Goal: Task Accomplishment & Management: Manage account settings

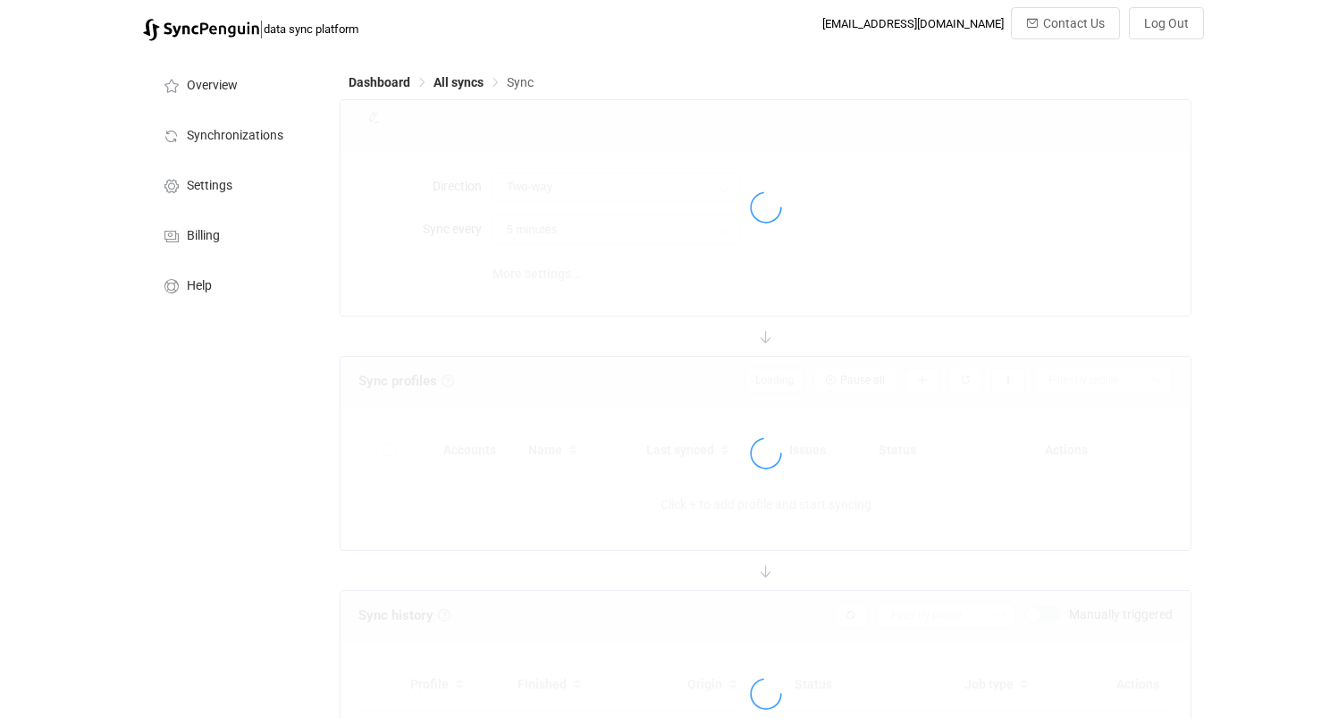
type input "10 minutes"
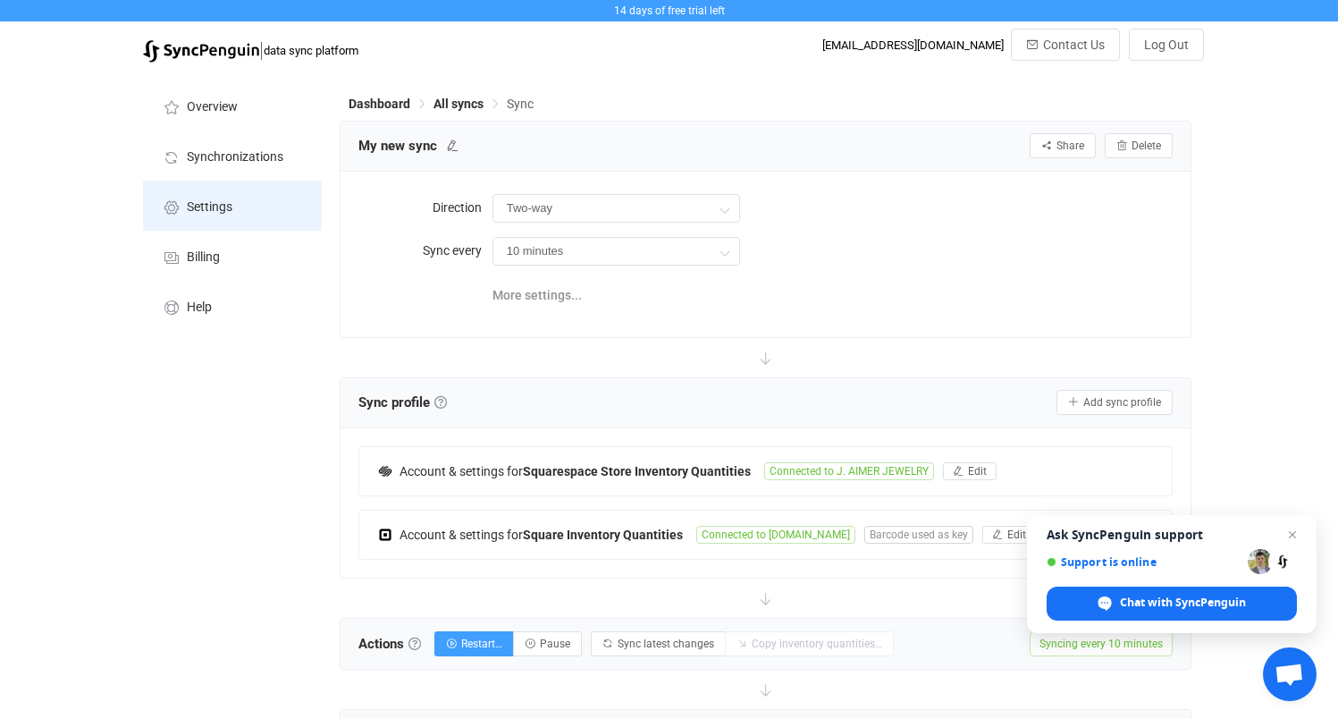
click at [211, 213] on span "Settings" at bounding box center [210, 207] width 46 height 14
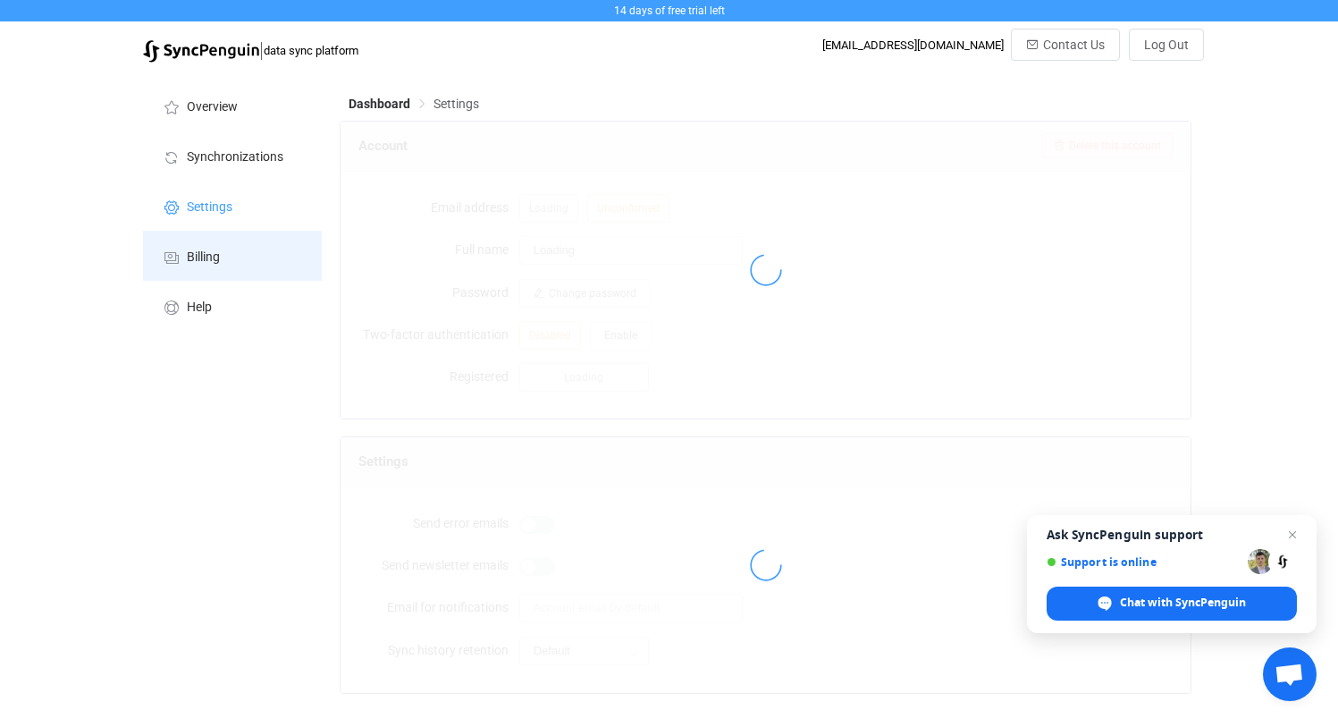
click at [203, 250] on span "Billing" at bounding box center [203, 257] width 33 height 14
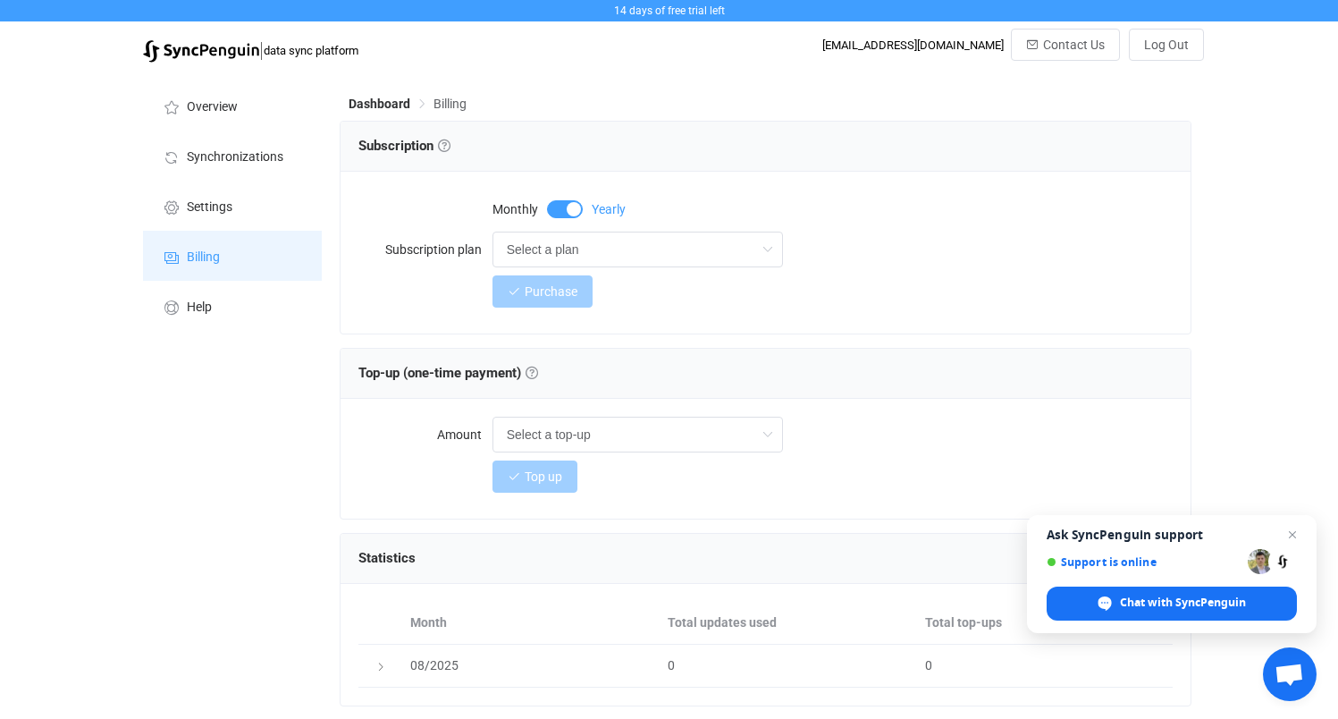
scroll to position [137, 0]
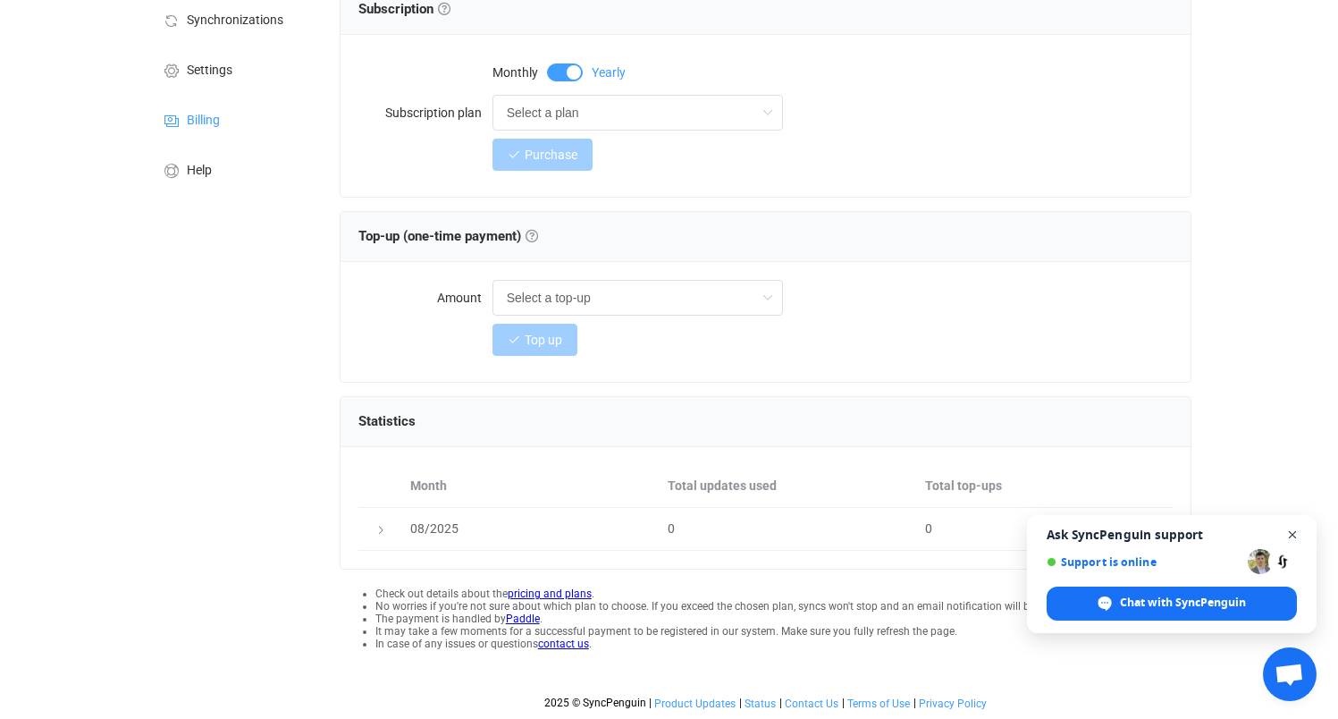
click at [1295, 532] on span "Open chat" at bounding box center [1293, 535] width 22 height 22
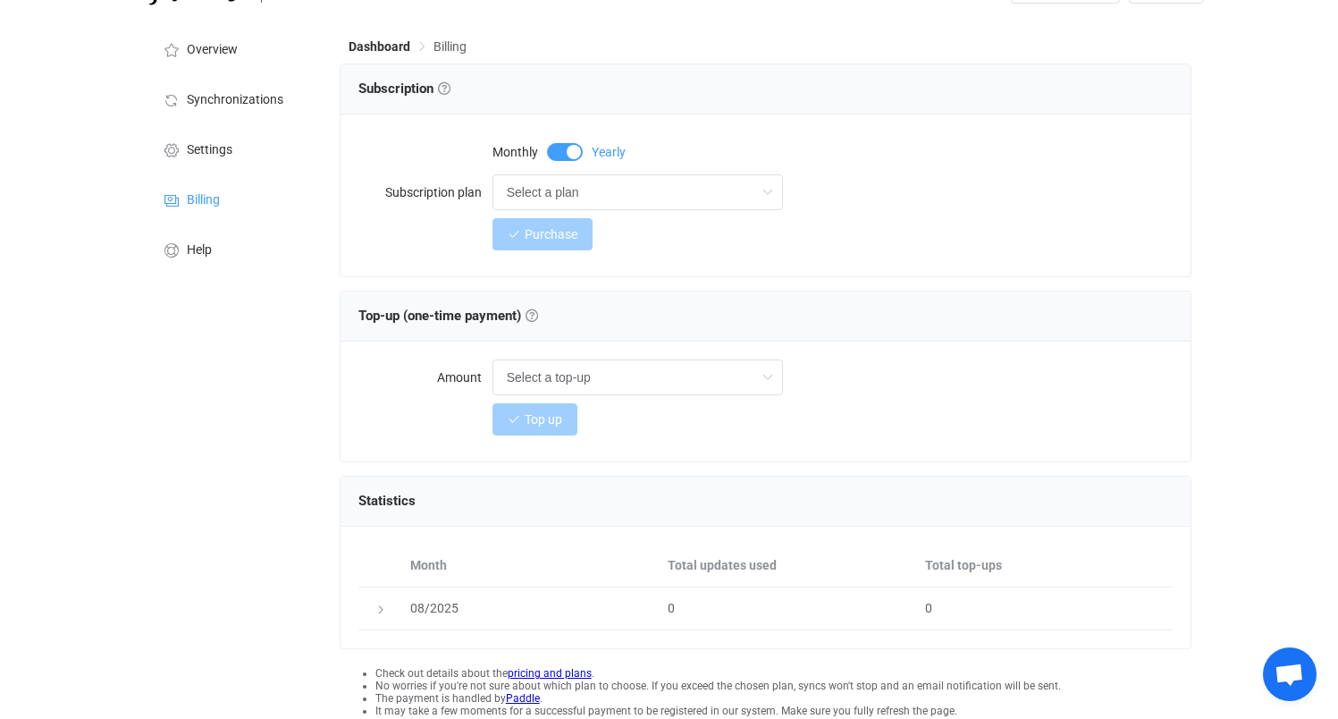
scroll to position [0, 0]
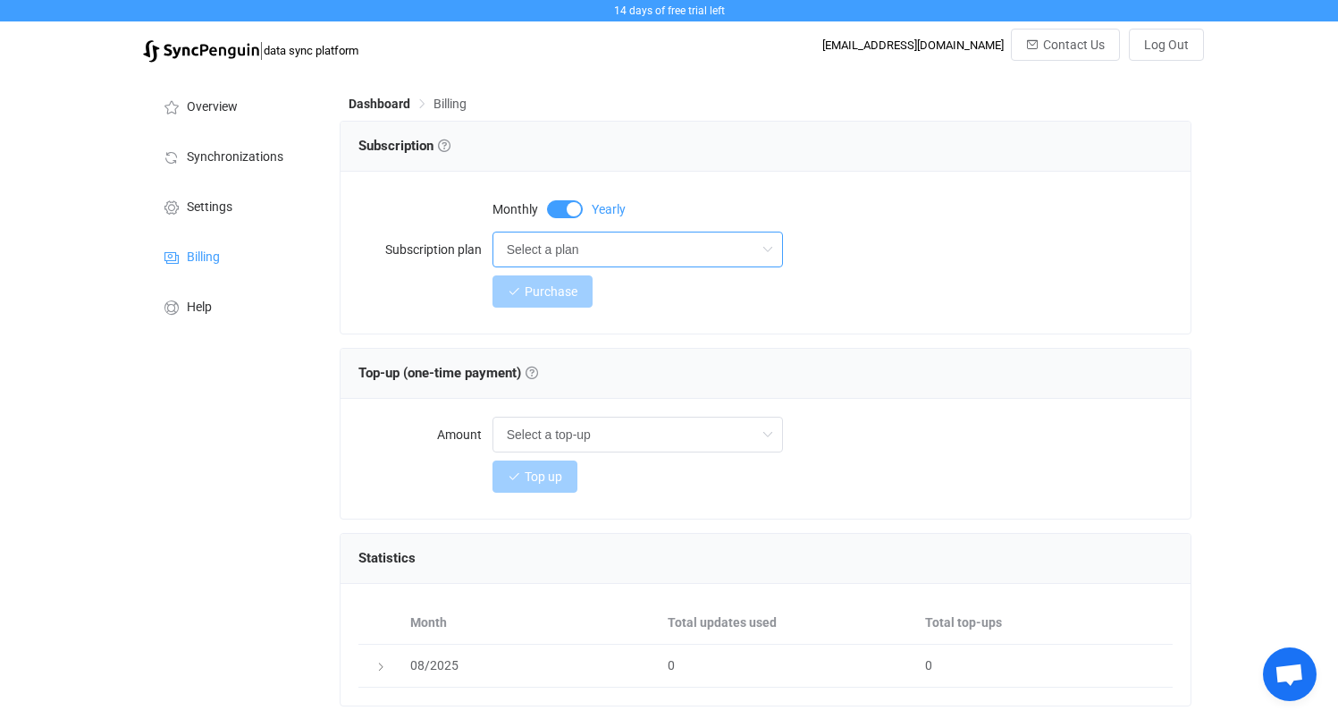
click at [550, 247] on input "Select a plan" at bounding box center [638, 250] width 291 height 36
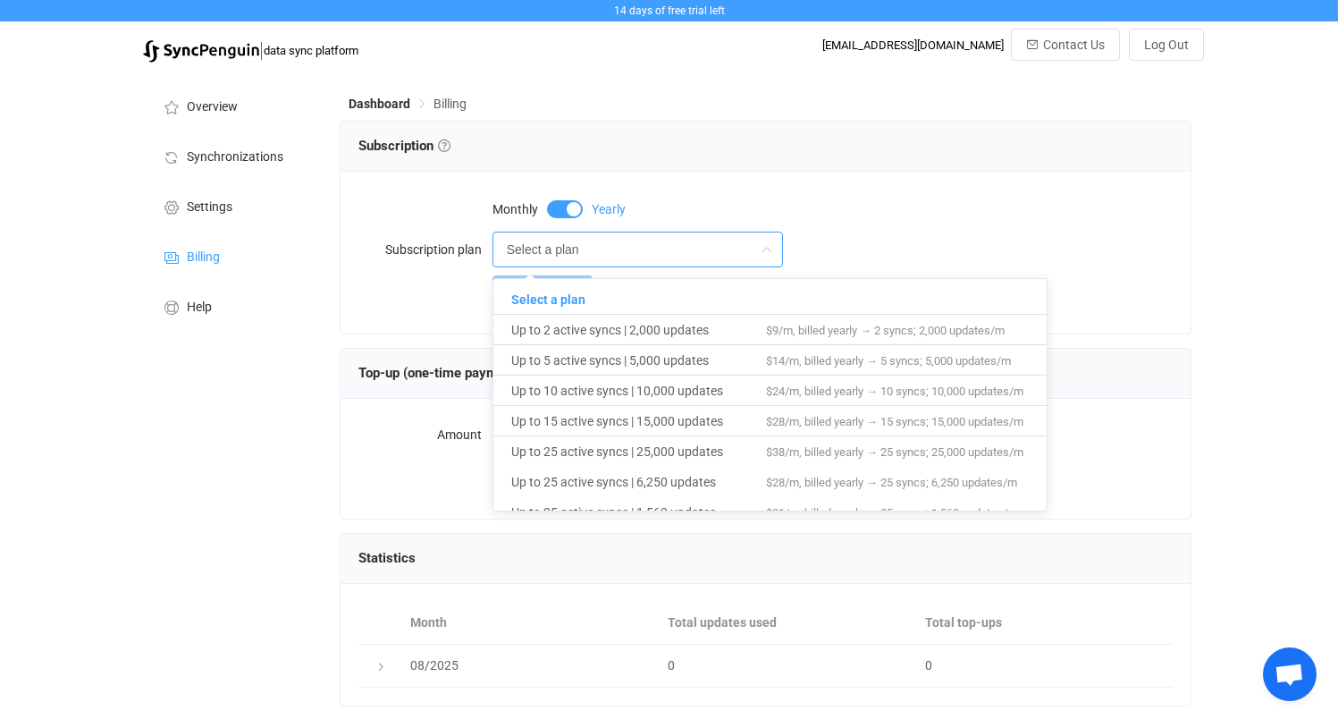
click at [913, 234] on div "Select a plan" at bounding box center [833, 250] width 681 height 36
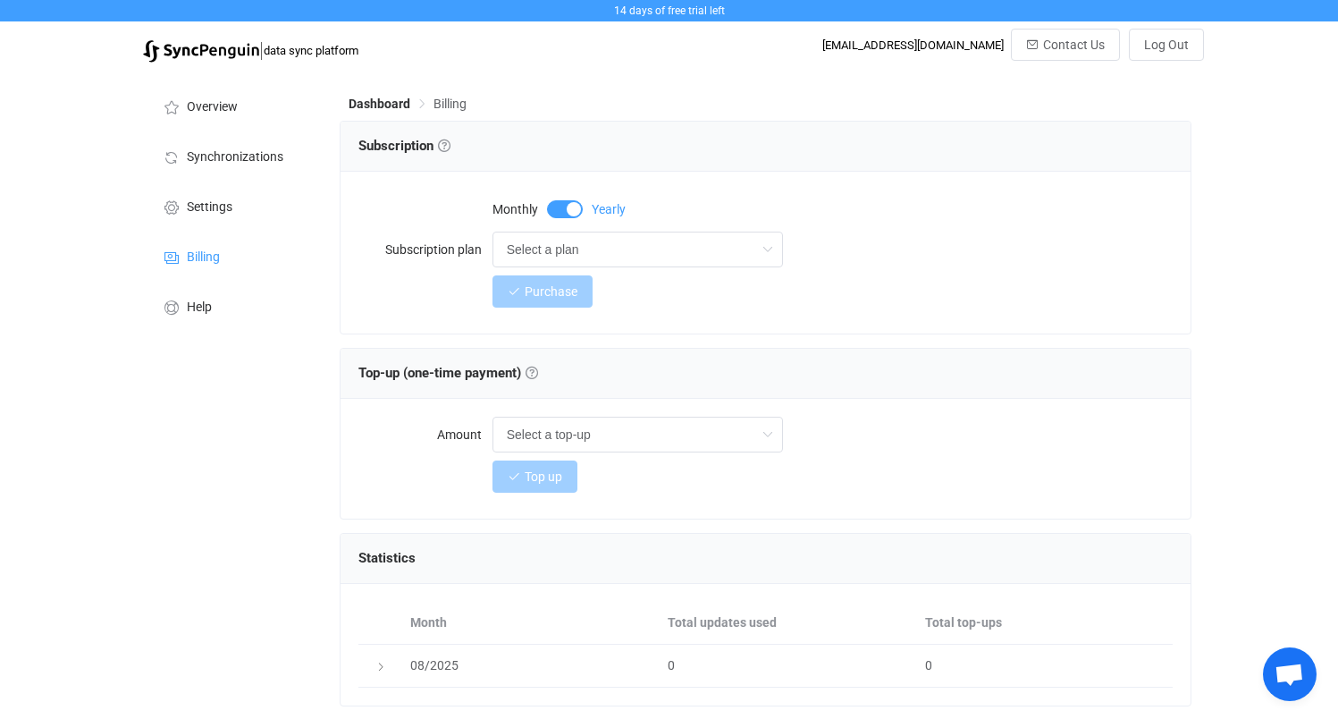
click at [565, 209] on span at bounding box center [565, 209] width 36 height 18
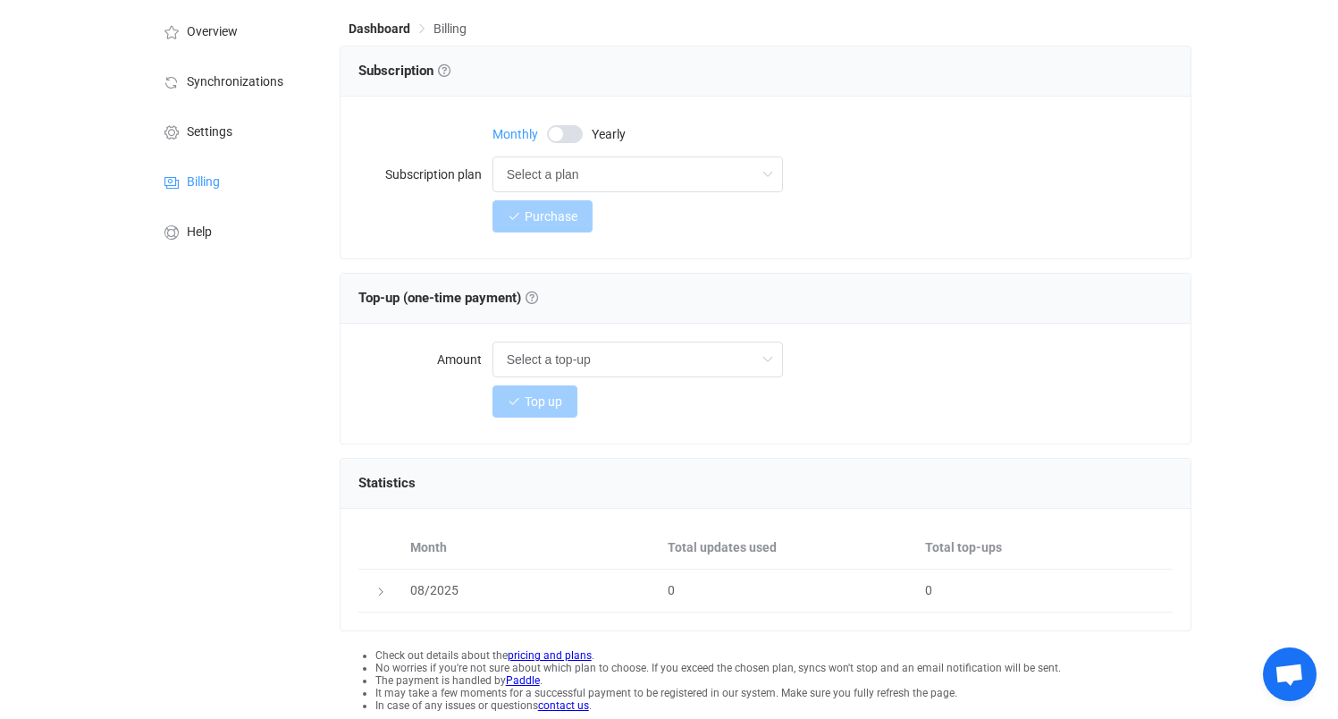
scroll to position [98, 0]
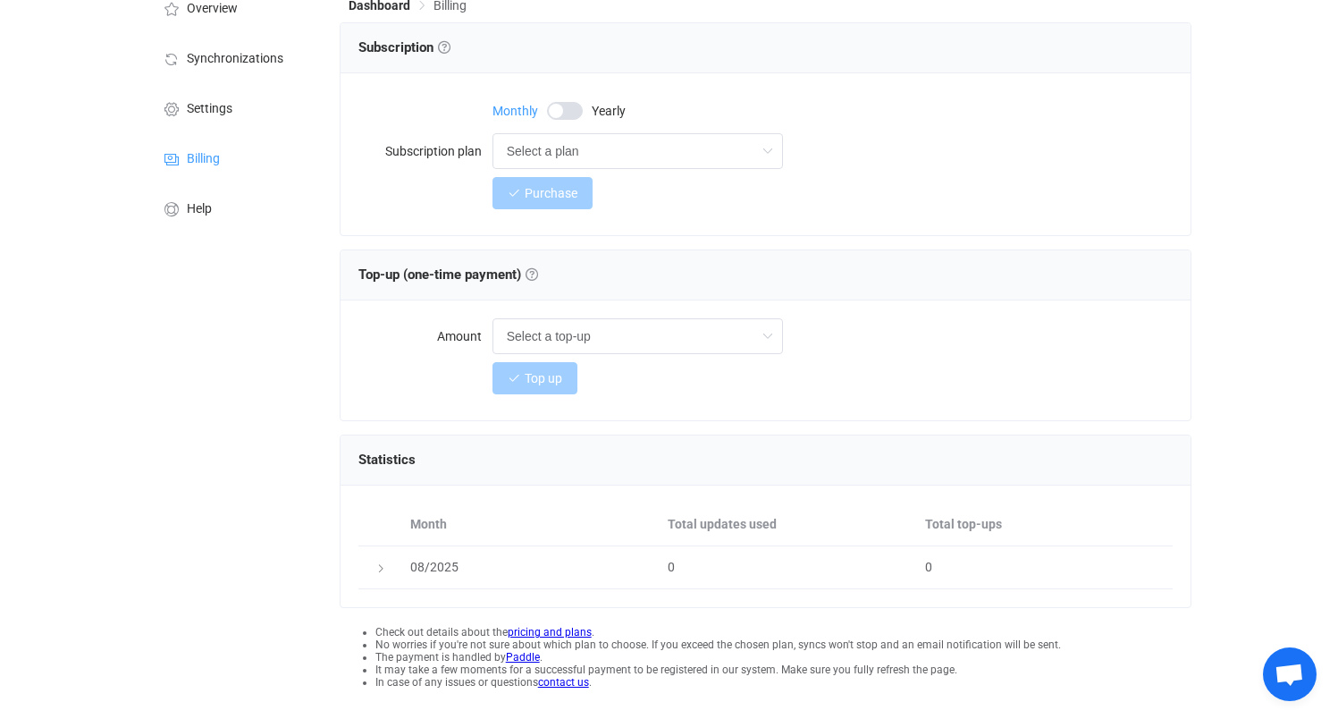
click at [646, 368] on div "Top up" at bounding box center [833, 378] width 681 height 36
click at [705, 340] on input "text" at bounding box center [638, 336] width 291 height 36
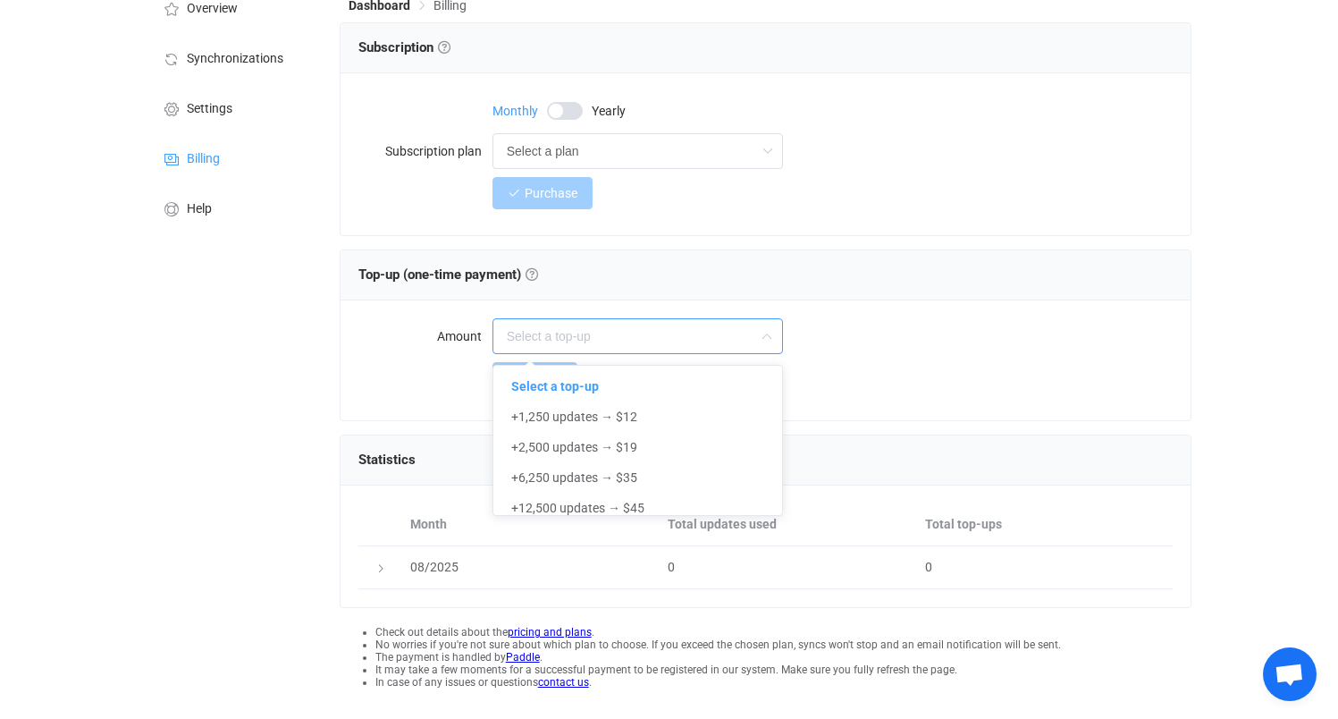
click at [932, 341] on div at bounding box center [833, 336] width 681 height 36
type input "Select a top-up"
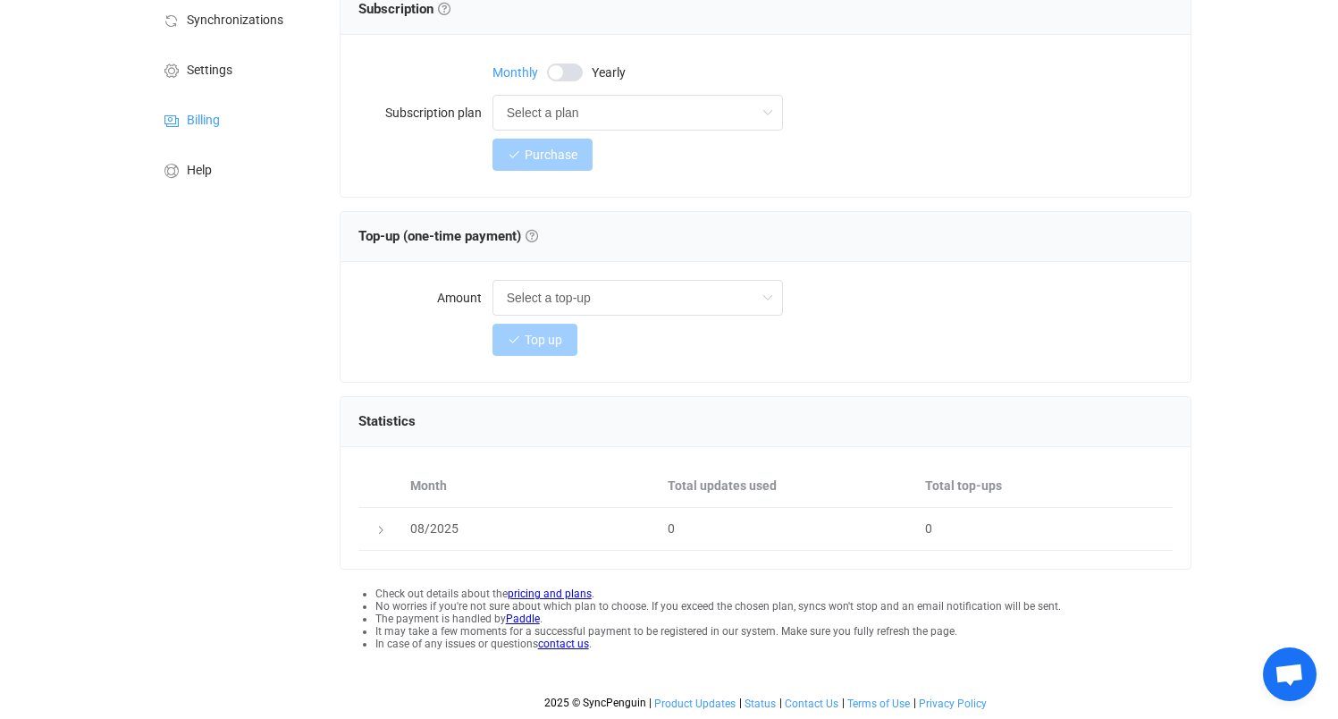
scroll to position [0, 0]
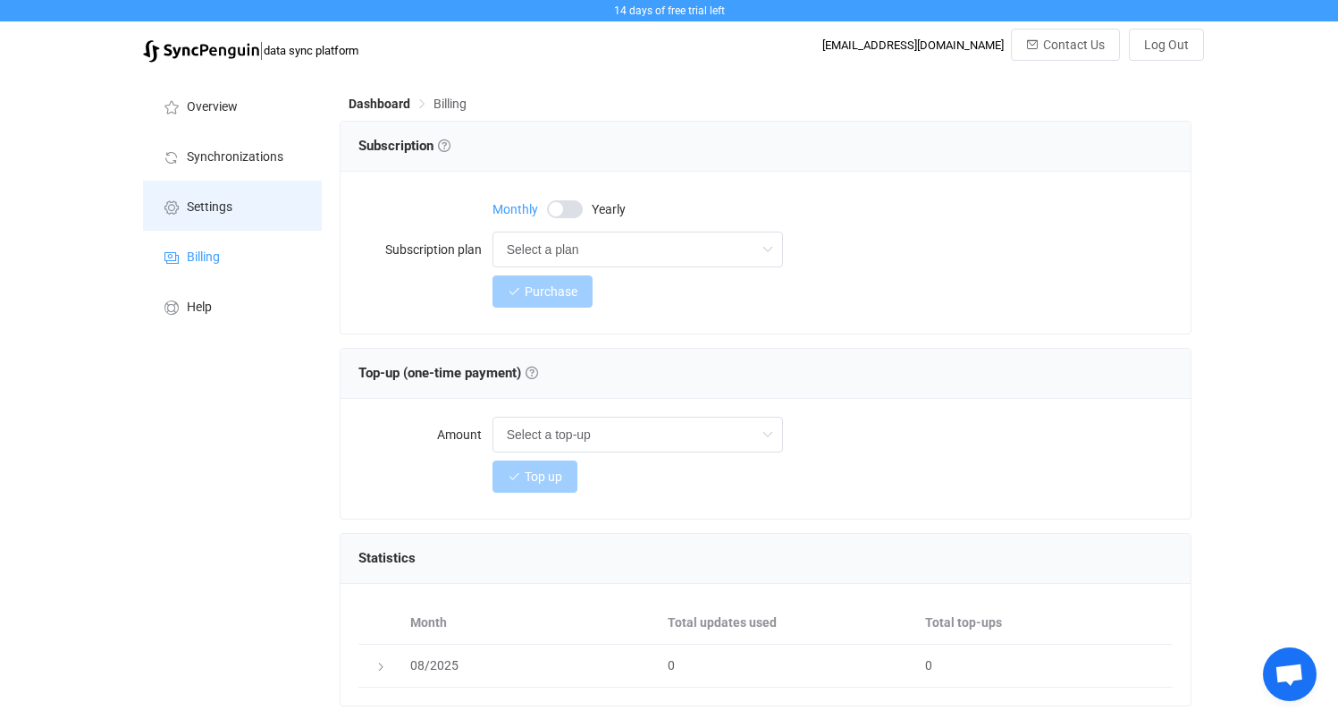
click at [197, 206] on span "Settings" at bounding box center [210, 207] width 46 height 14
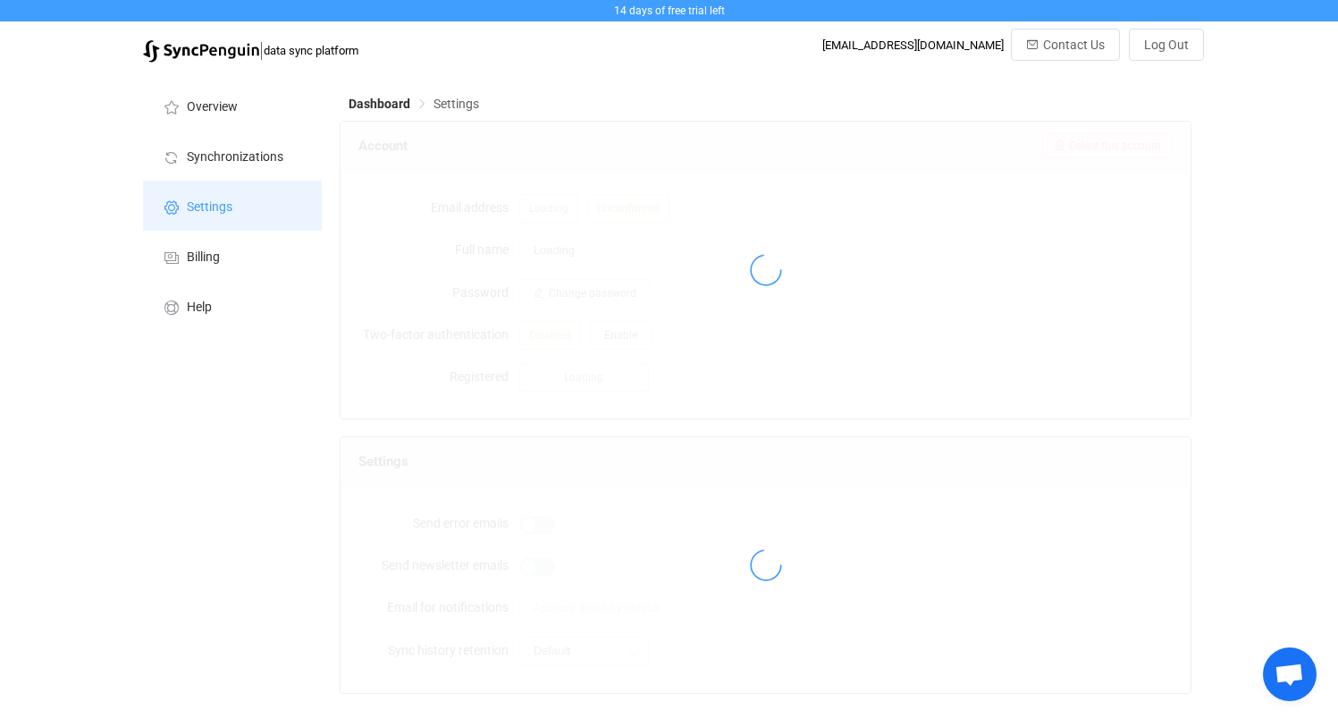
type input "[PERSON_NAME]"
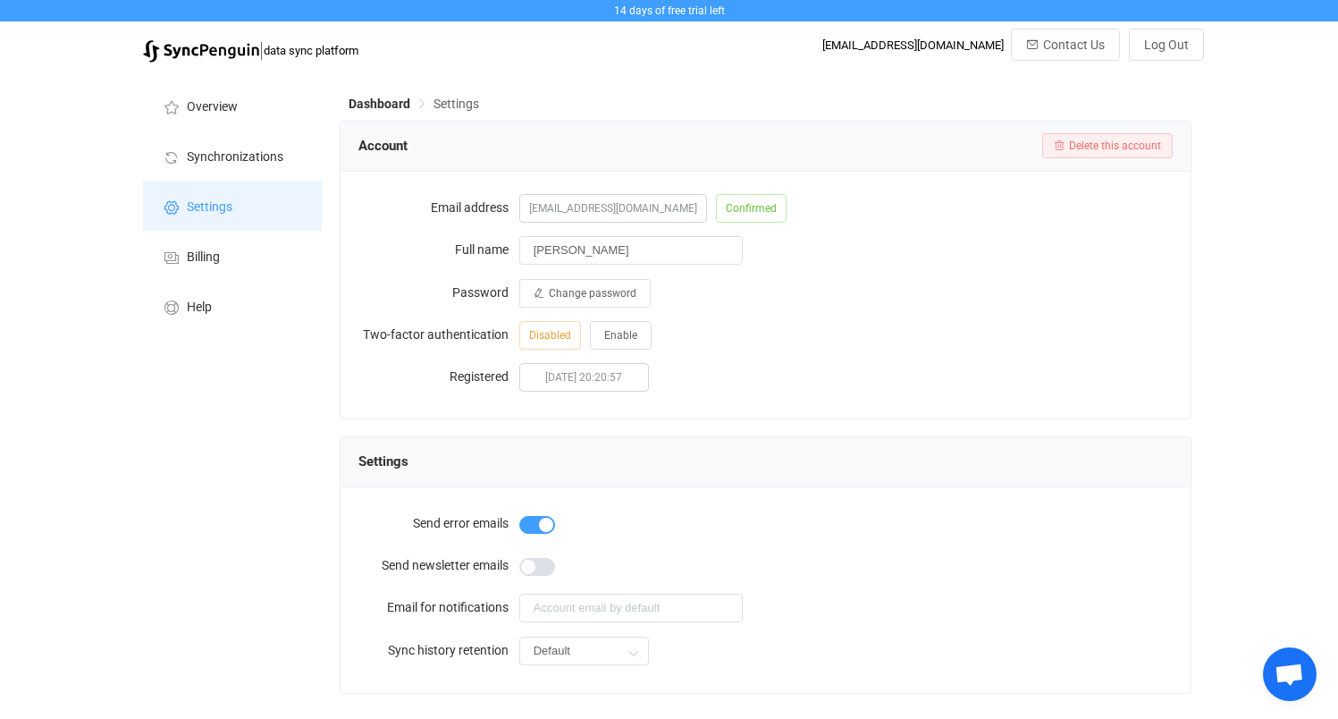
scroll to position [50, 0]
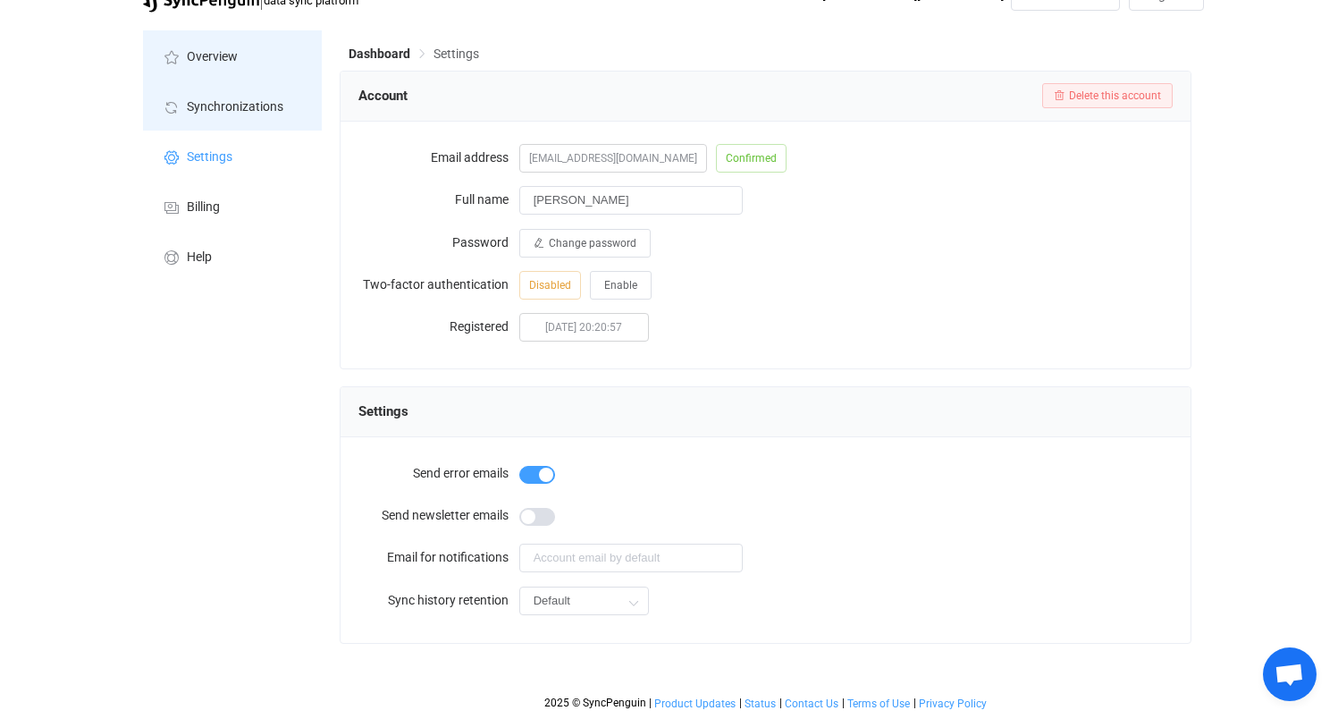
click at [212, 105] on span "Synchronizations" at bounding box center [235, 107] width 97 height 14
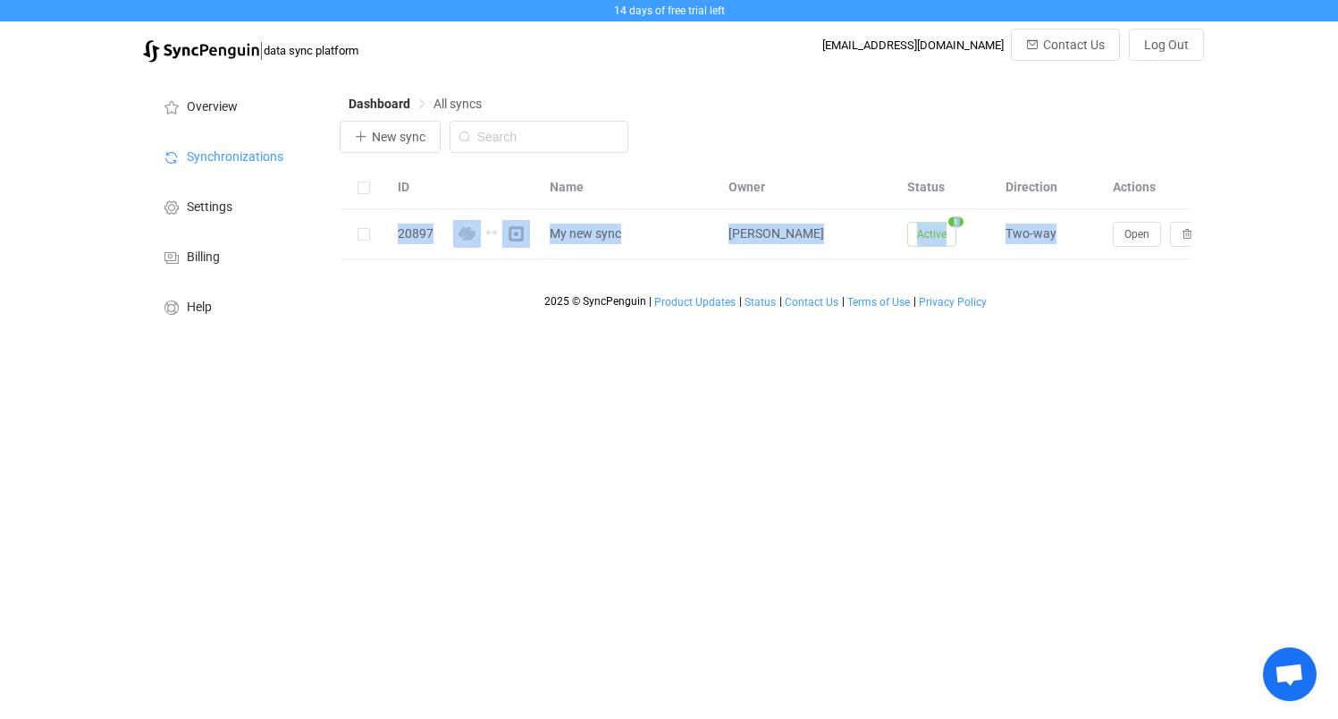
drag, startPoint x: 858, startPoint y: 273, endPoint x: 914, endPoint y: 271, distance: 55.5
click at [897, 276] on div "Dashboard All syncs New sync ID Name Owner Status Direction Actions 20897 My ne…" at bounding box center [768, 206] width 874 height 268
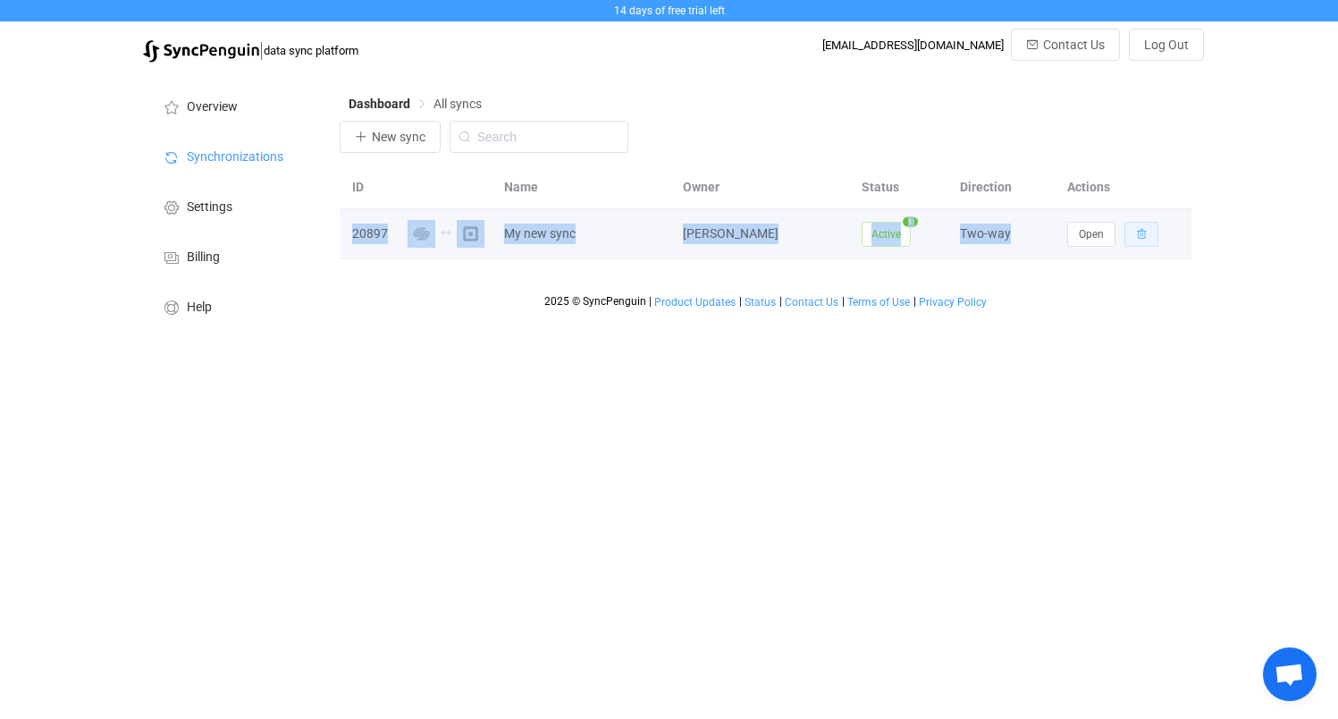
click at [1145, 229] on icon "button" at bounding box center [1141, 234] width 11 height 11
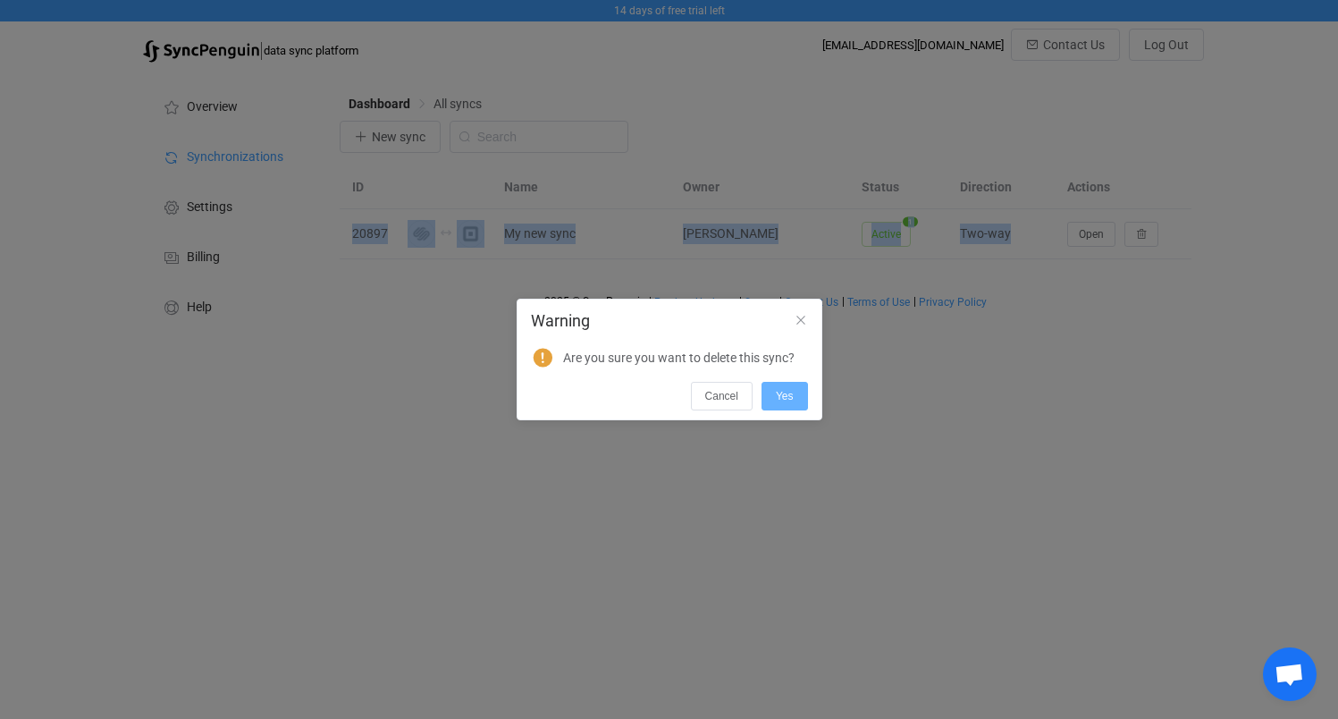
click at [789, 405] on button "Yes" at bounding box center [785, 396] width 46 height 29
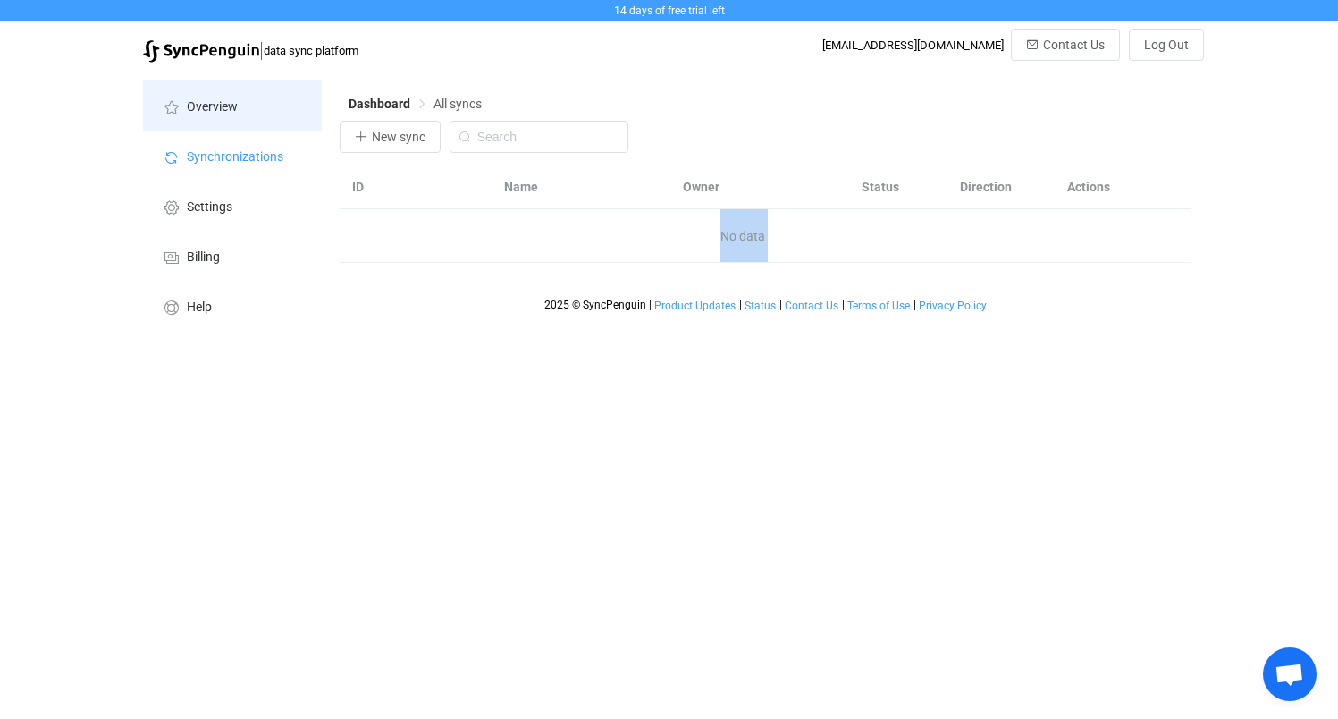
click at [220, 105] on span "Overview" at bounding box center [212, 107] width 51 height 14
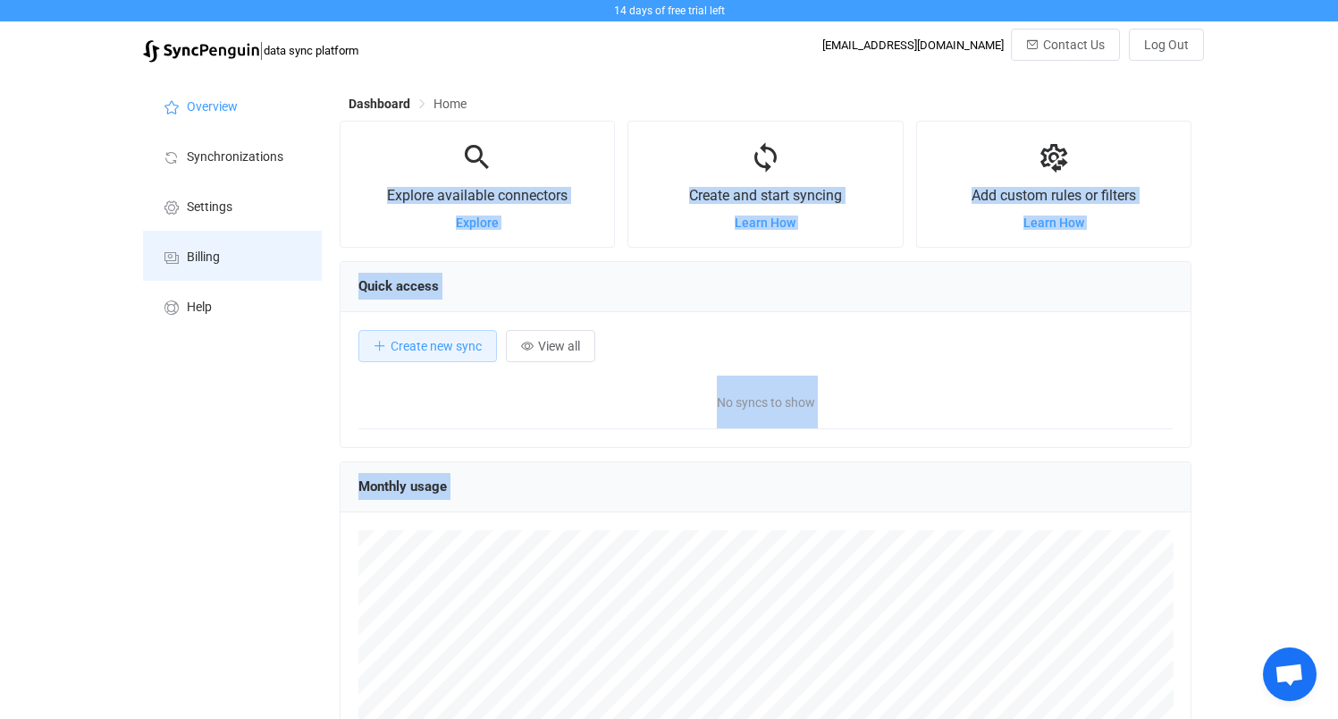
click at [191, 255] on span "Billing" at bounding box center [203, 257] width 33 height 14
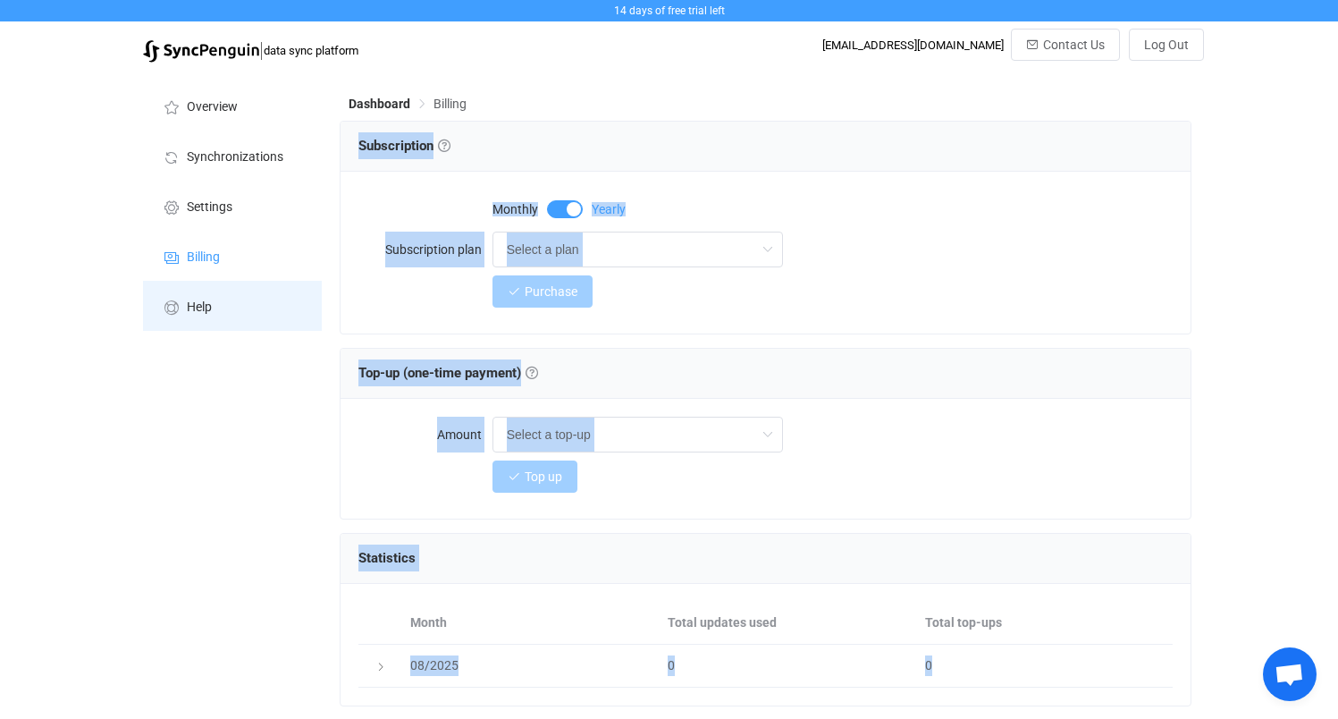
click at [187, 311] on span "Help" at bounding box center [199, 307] width 25 height 14
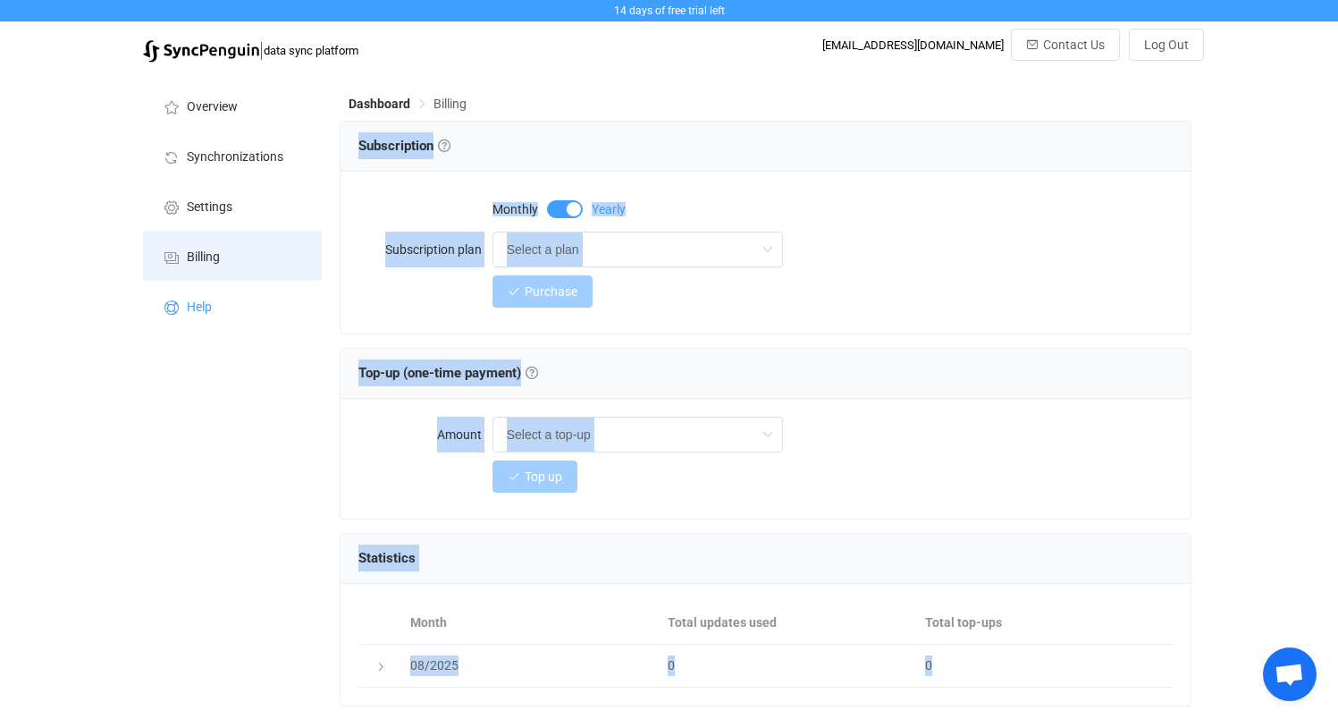
click at [203, 244] on li "Billing" at bounding box center [232, 256] width 179 height 50
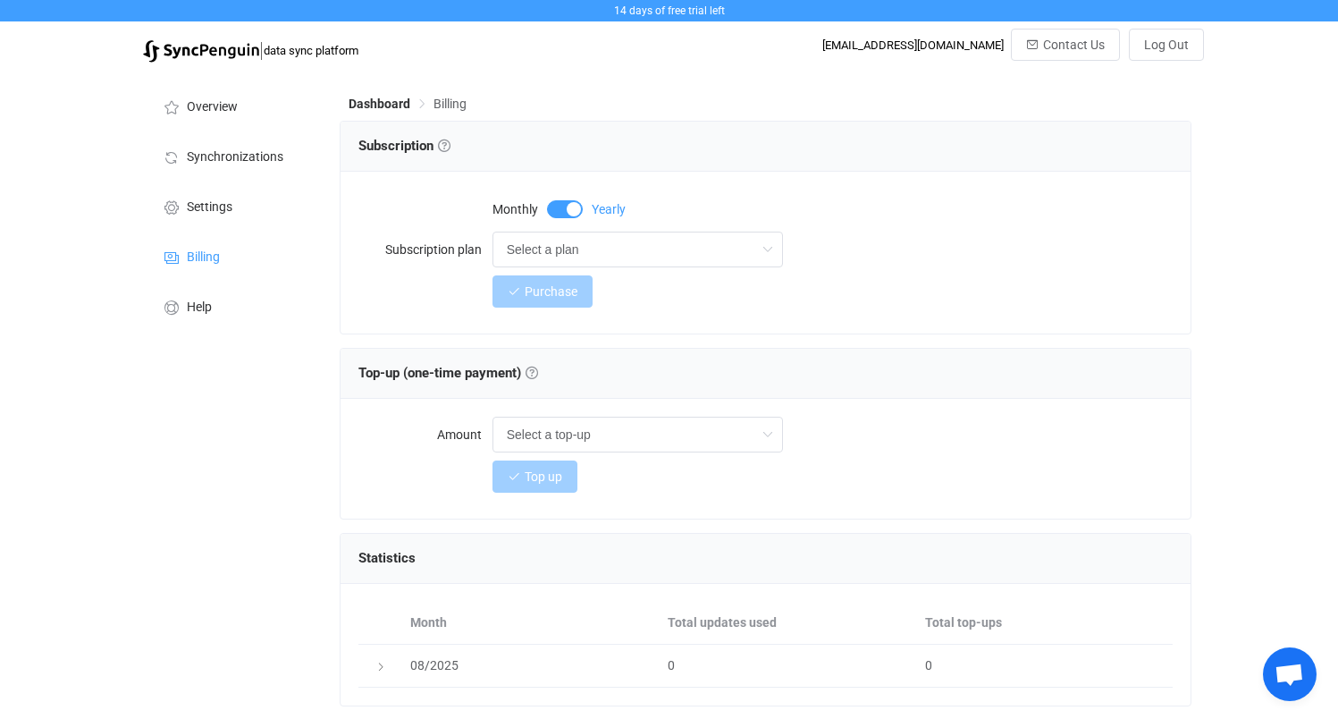
click at [547, 212] on span at bounding box center [565, 209] width 36 height 18
click at [558, 249] on input "Select a plan" at bounding box center [638, 250] width 291 height 36
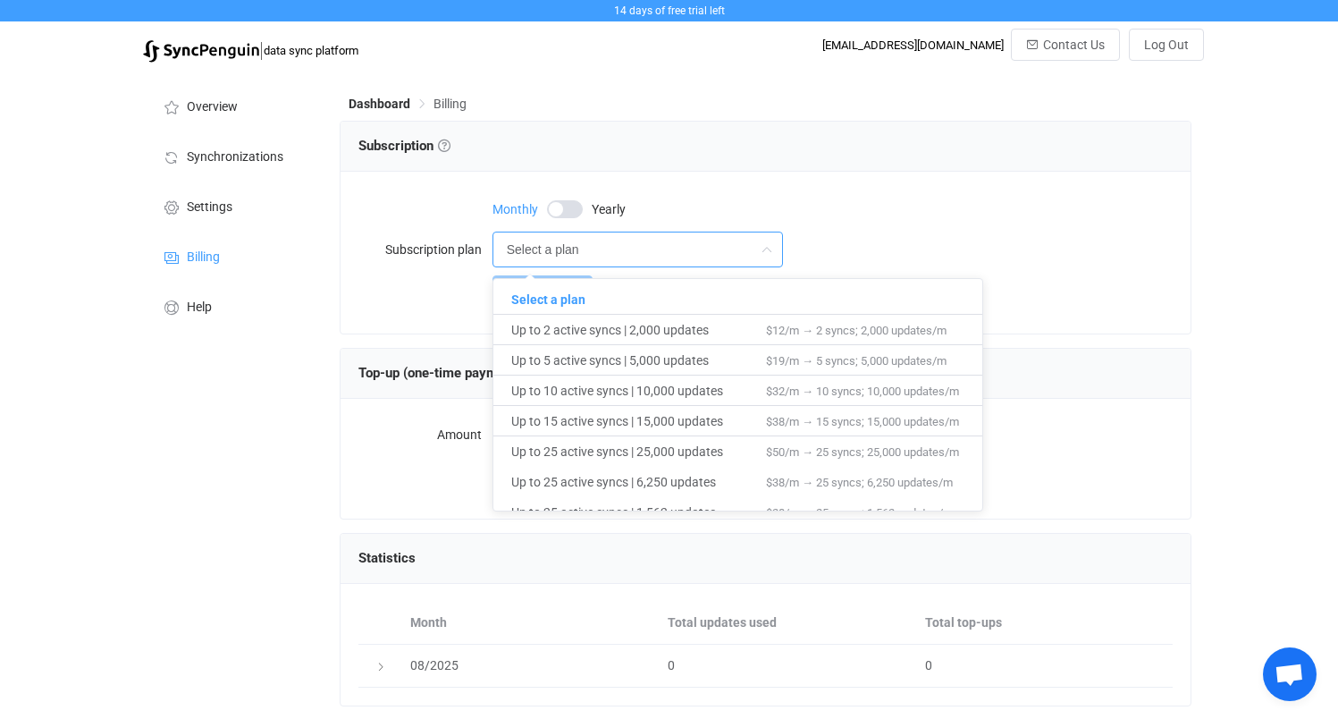
click at [1050, 262] on div "Select a plan" at bounding box center [833, 250] width 681 height 36
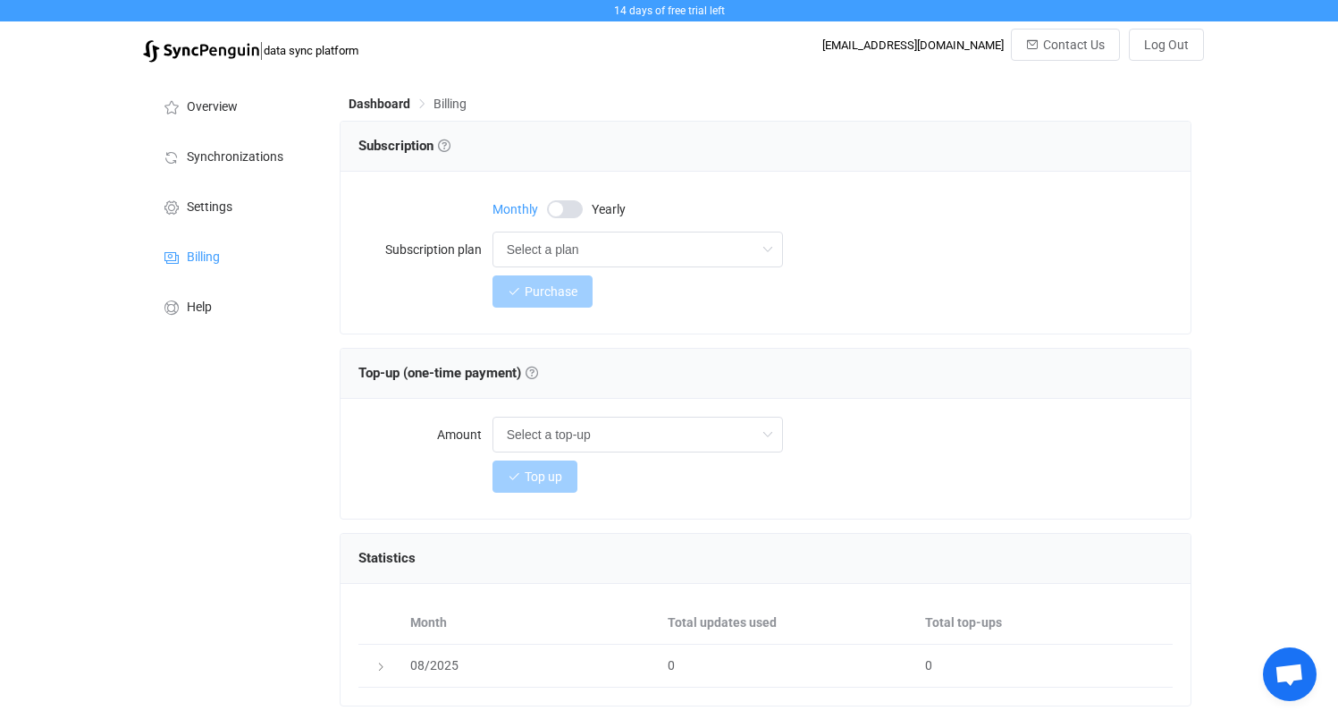
scroll to position [137, 0]
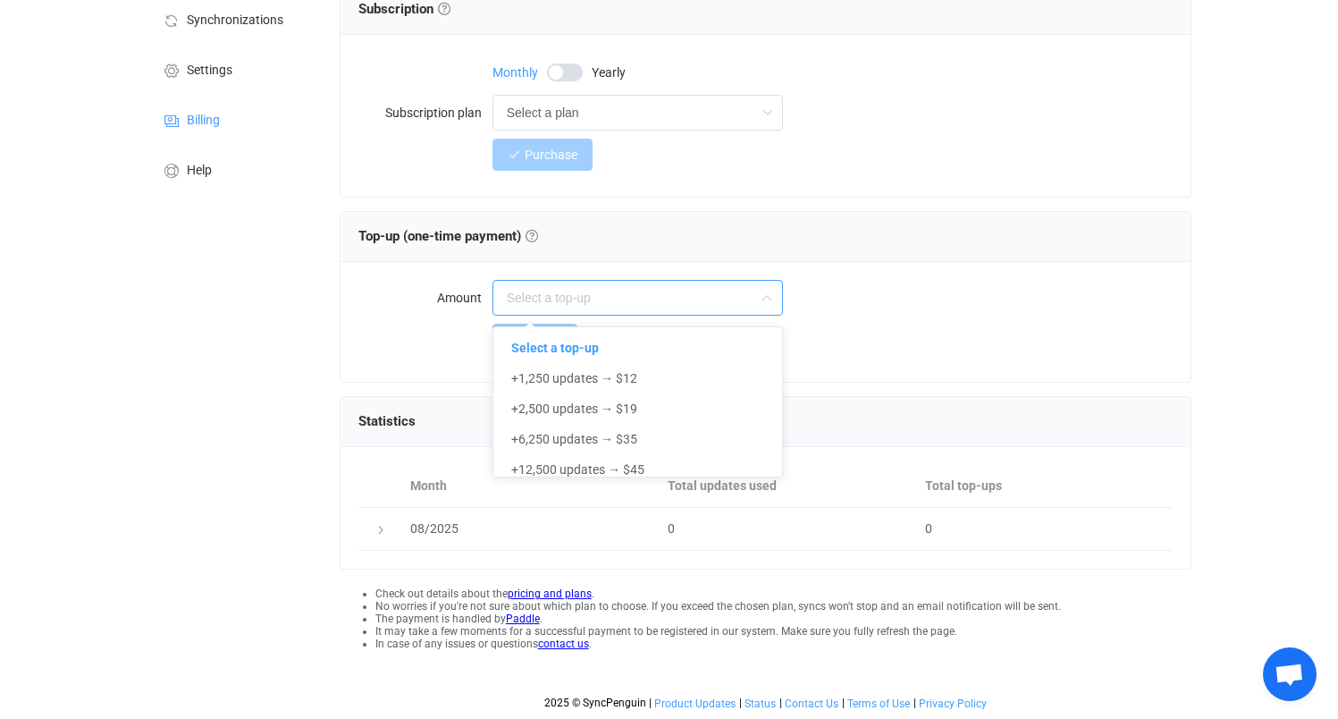
click at [637, 305] on input "text" at bounding box center [638, 298] width 291 height 36
click at [1000, 349] on div "Top up" at bounding box center [833, 340] width 681 height 36
type input "Select a top-up"
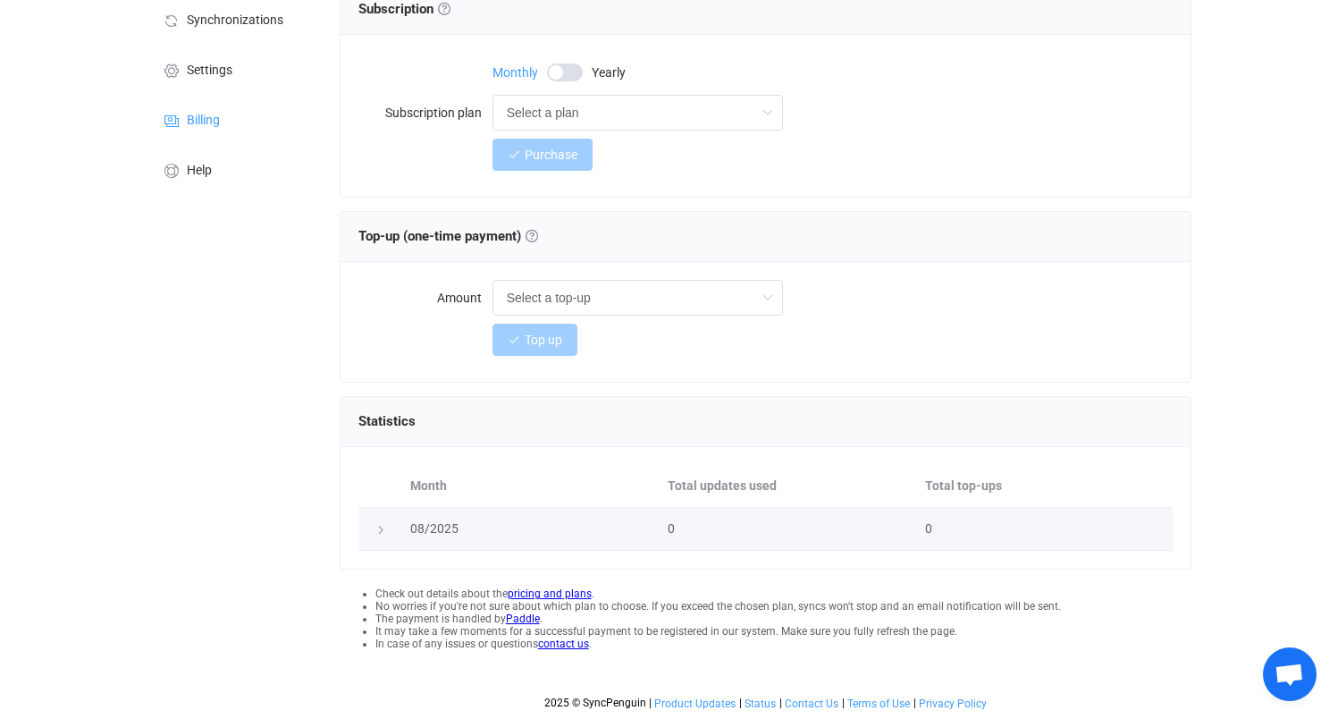
drag, startPoint x: 383, startPoint y: 526, endPoint x: 411, endPoint y: 527, distance: 27.7
click at [383, 526] on icon at bounding box center [380, 530] width 11 height 11
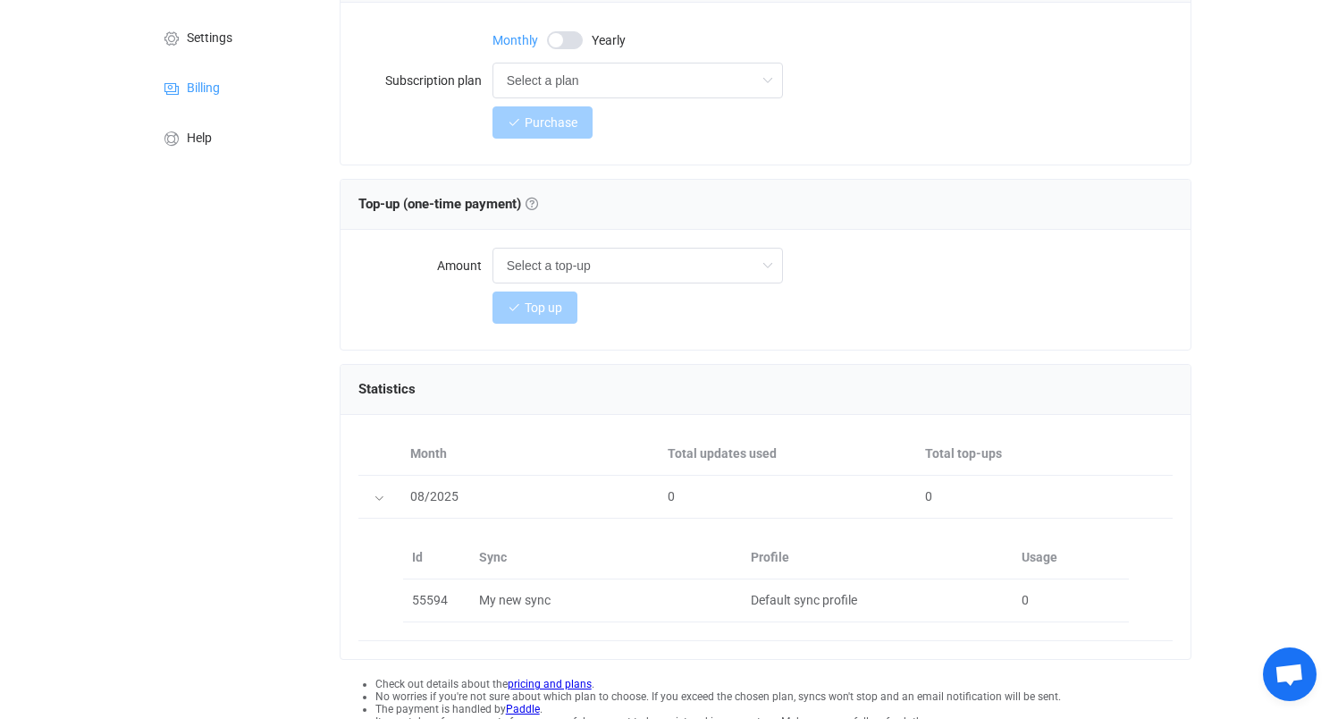
scroll to position [247, 0]
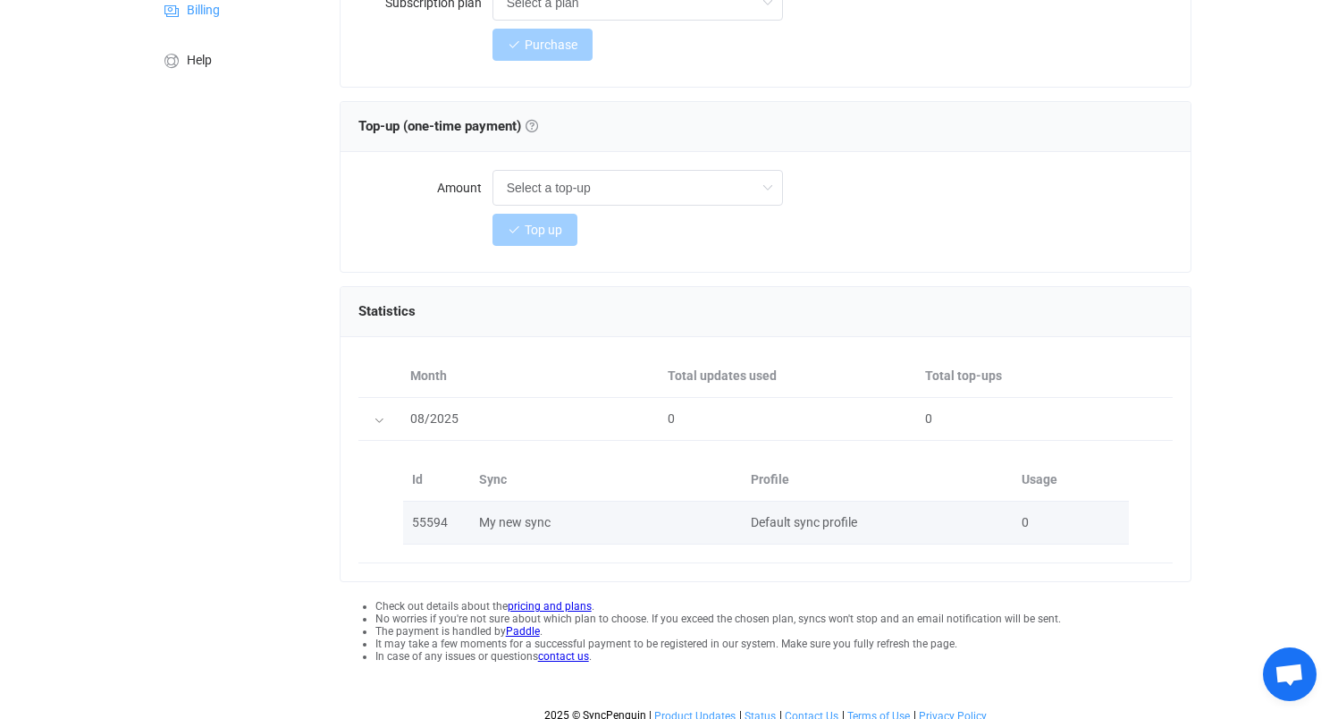
click at [531, 516] on div "My new sync" at bounding box center [606, 522] width 272 height 21
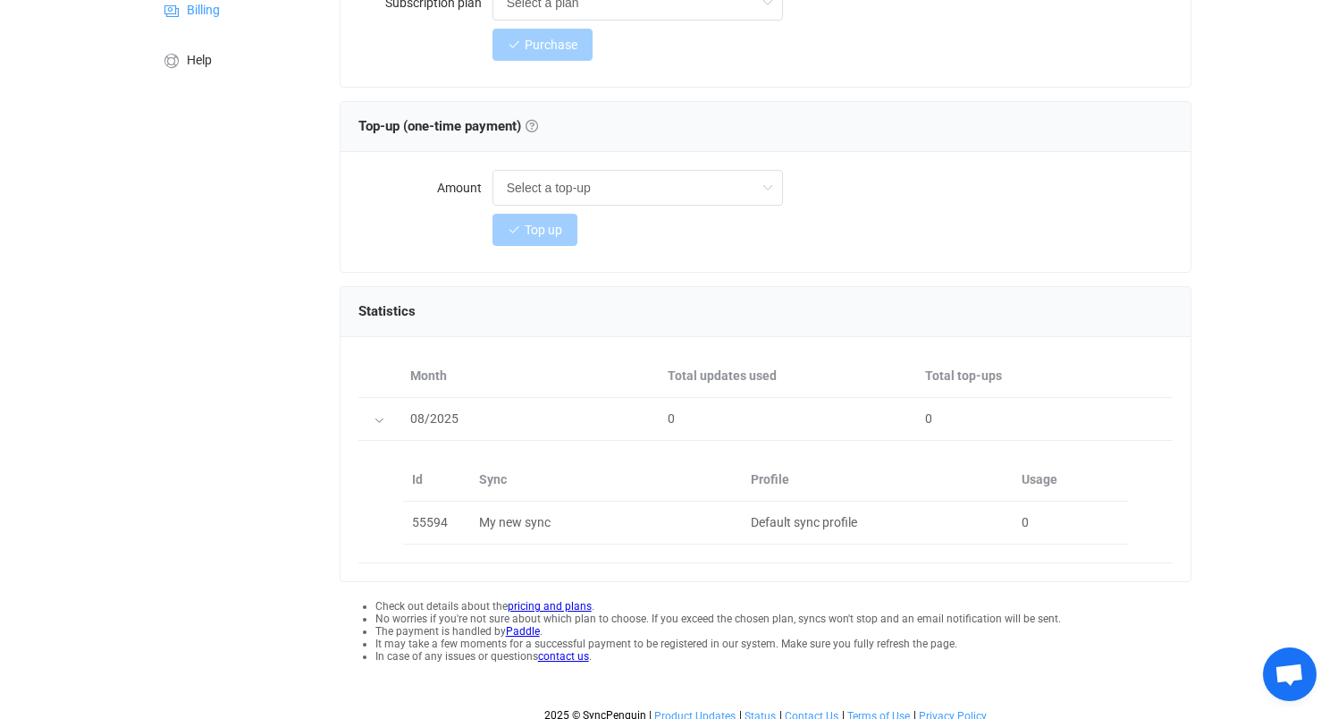
scroll to position [0, 0]
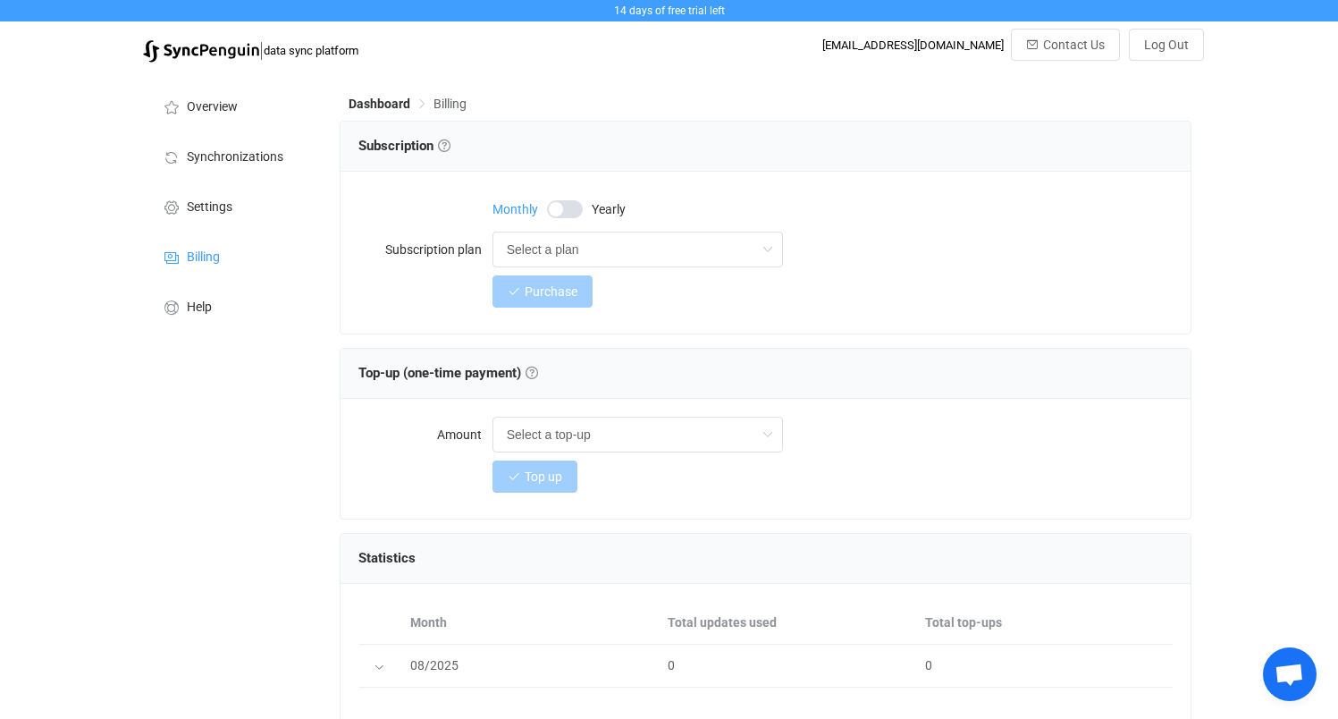
click at [993, 44] on div "[EMAIL_ADDRESS][DOMAIN_NAME]" at bounding box center [912, 44] width 181 height 13
click at [243, 154] on span "Synchronizations" at bounding box center [235, 157] width 97 height 14
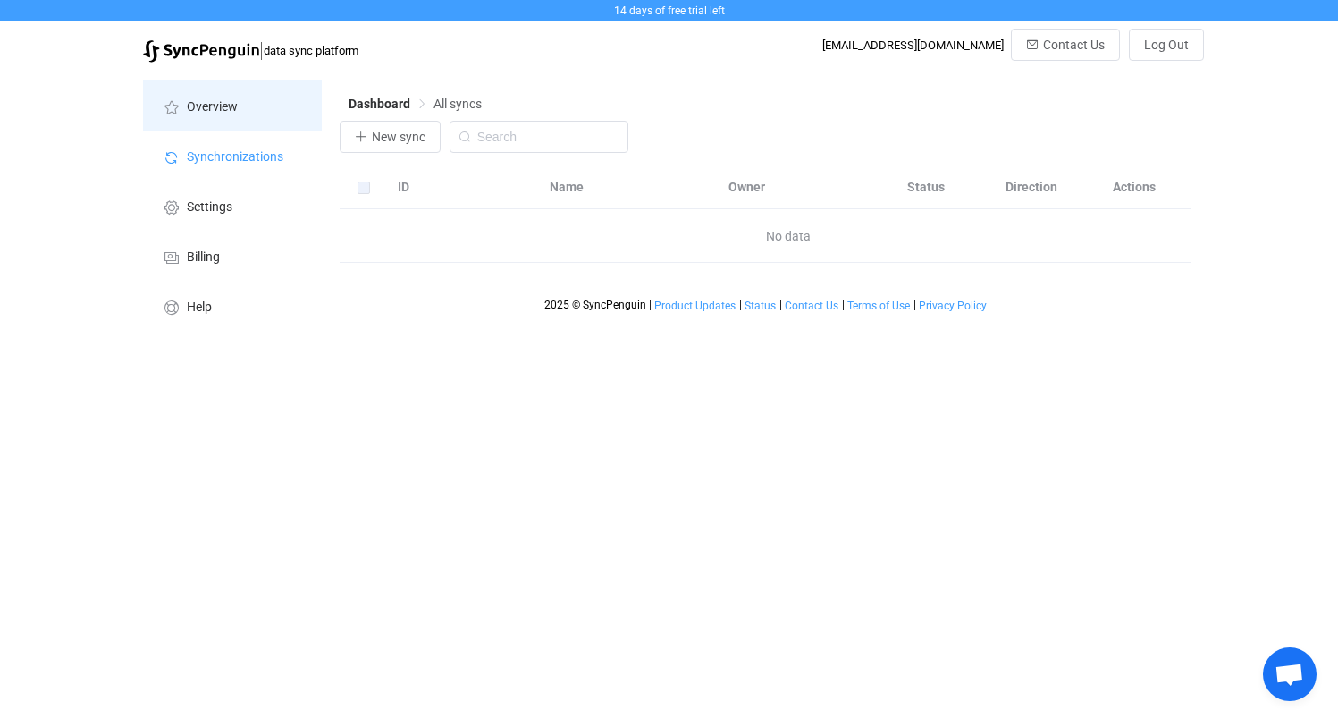
click at [217, 111] on span "Overview" at bounding box center [212, 107] width 51 height 14
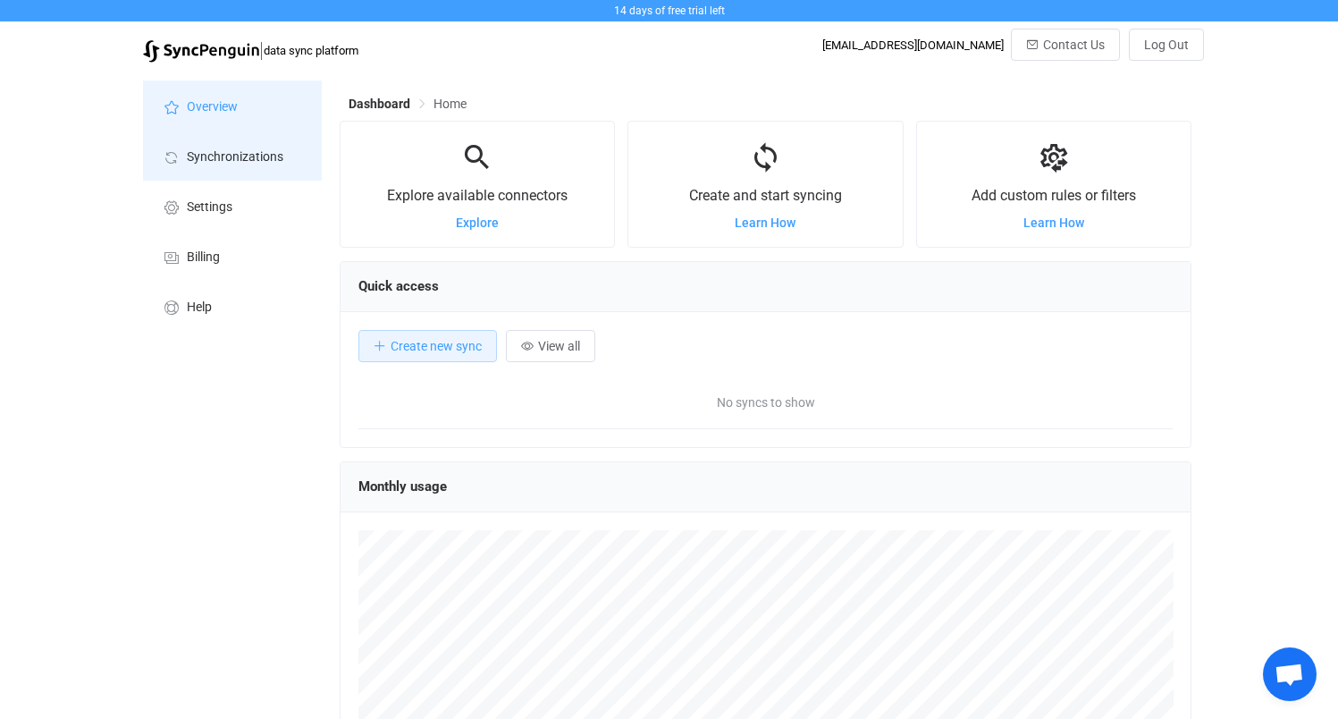
scroll to position [347, 852]
click at [222, 164] on span "Synchronizations" at bounding box center [235, 157] width 97 height 14
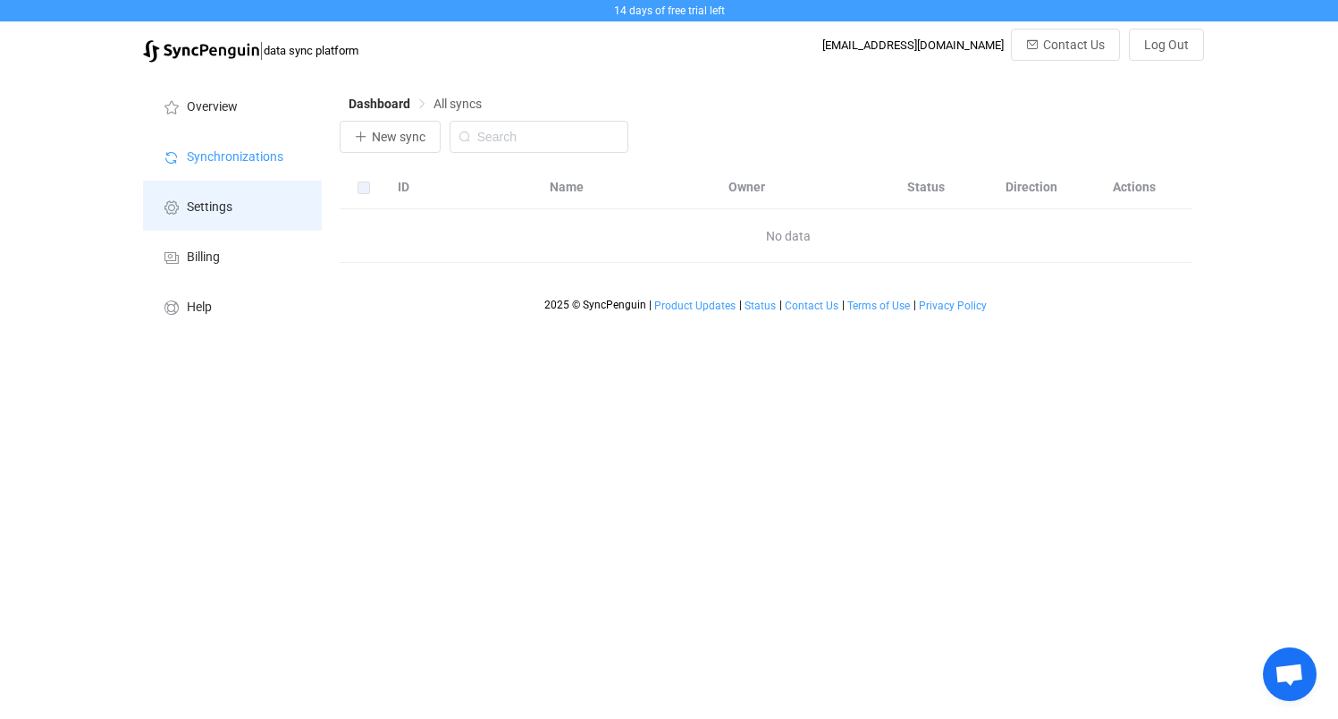
click at [241, 206] on li "Settings" at bounding box center [232, 206] width 179 height 50
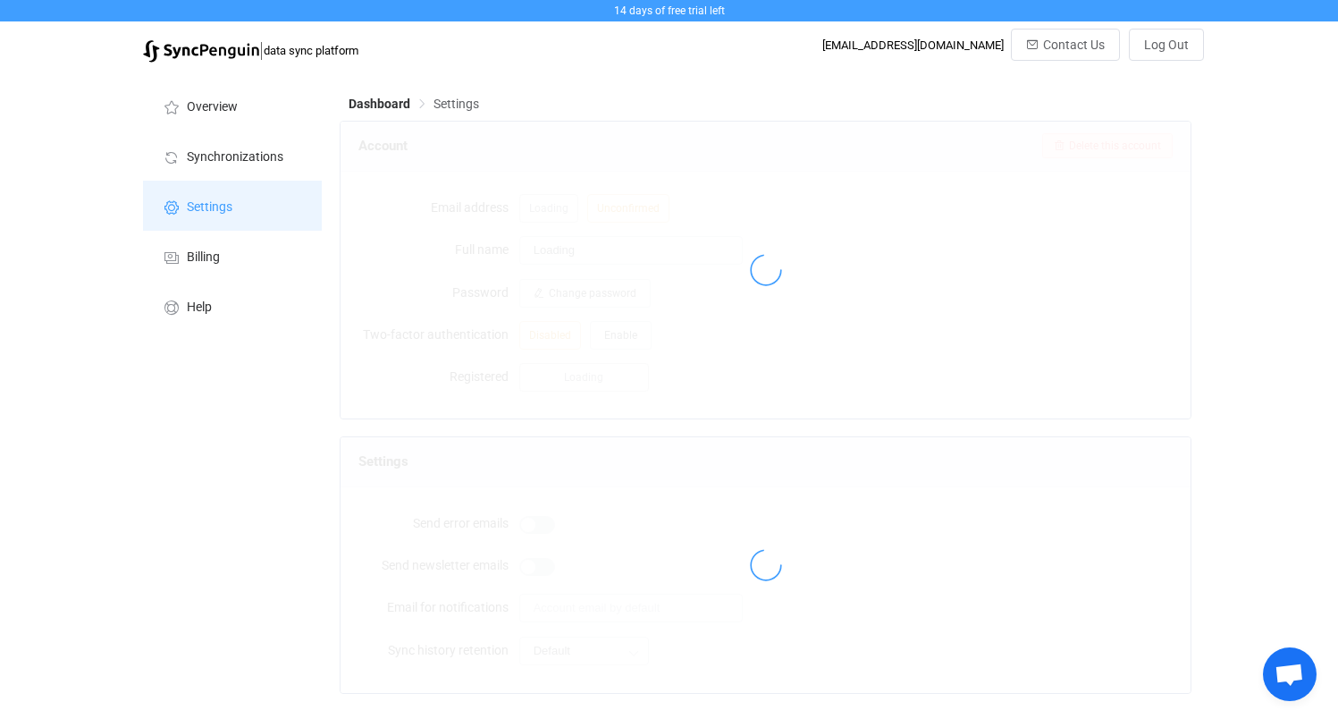
type input "[PERSON_NAME]"
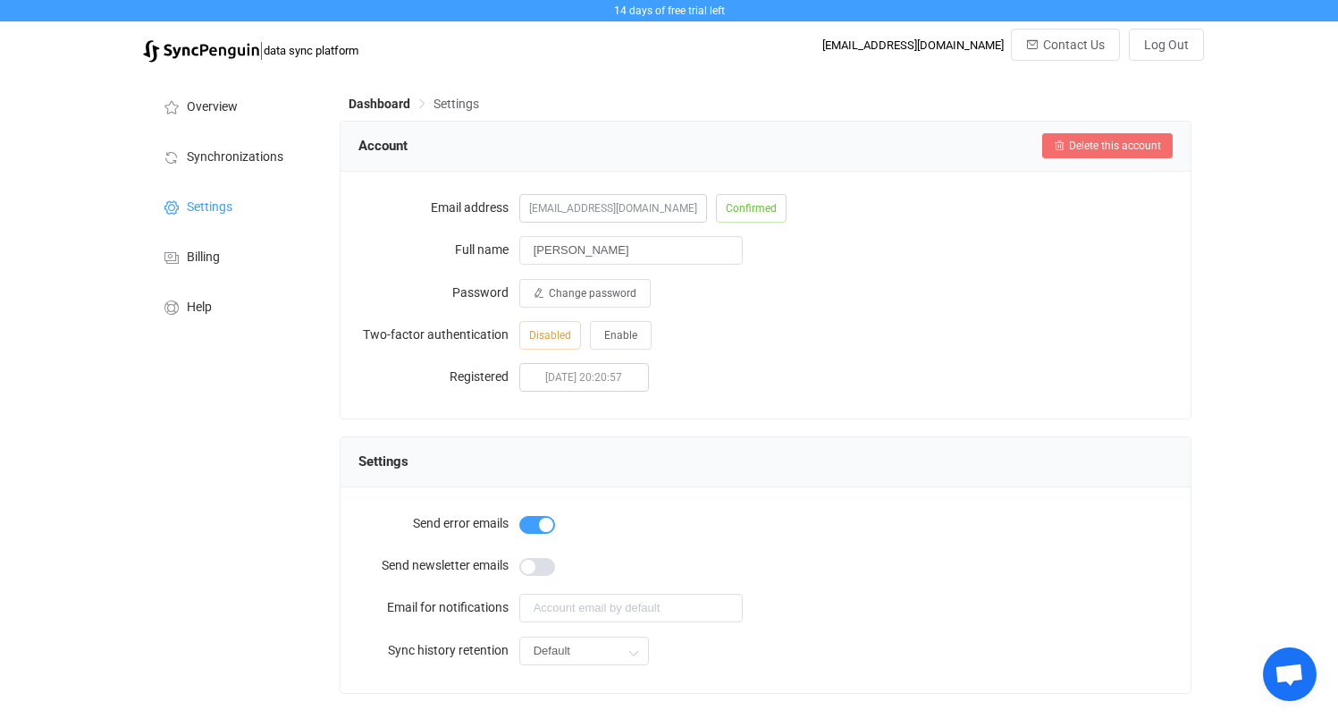
click at [1139, 144] on span "Delete this account" at bounding box center [1115, 145] width 92 height 13
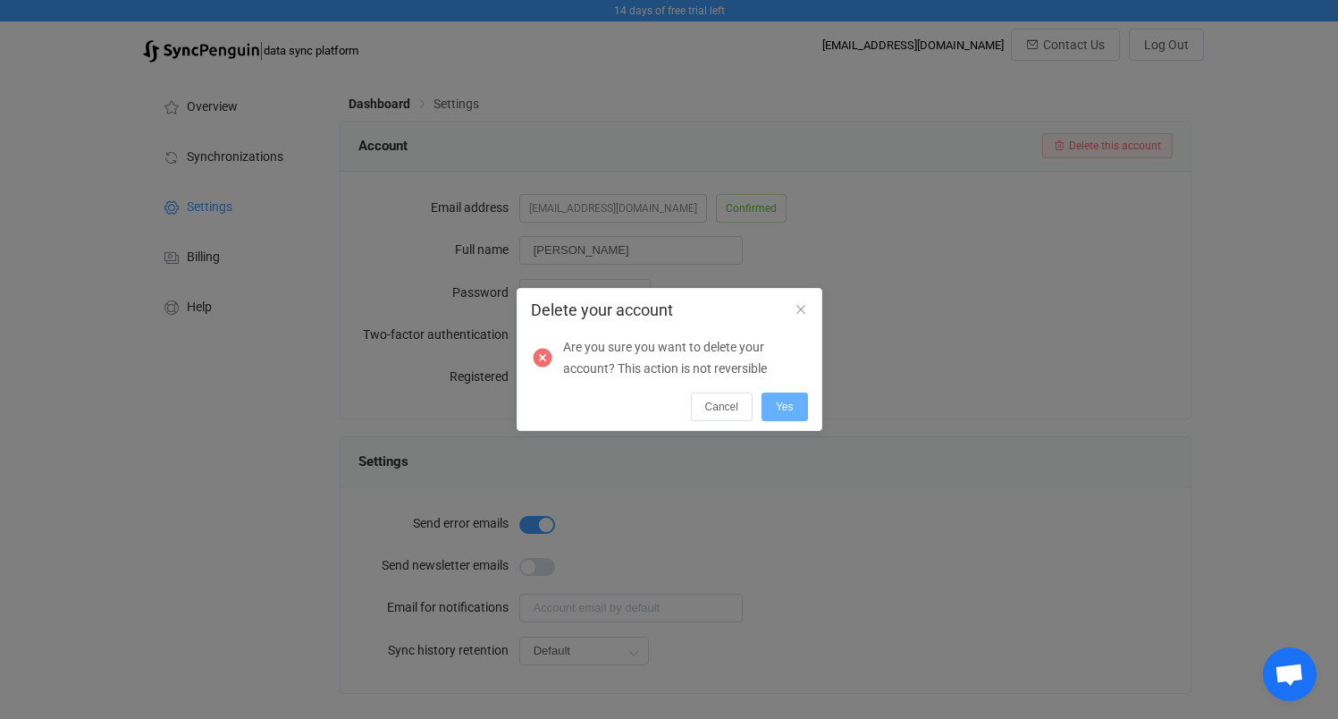
click at [792, 409] on span "Yes" at bounding box center [785, 406] width 18 height 13
